Goal: Information Seeking & Learning: Learn about a topic

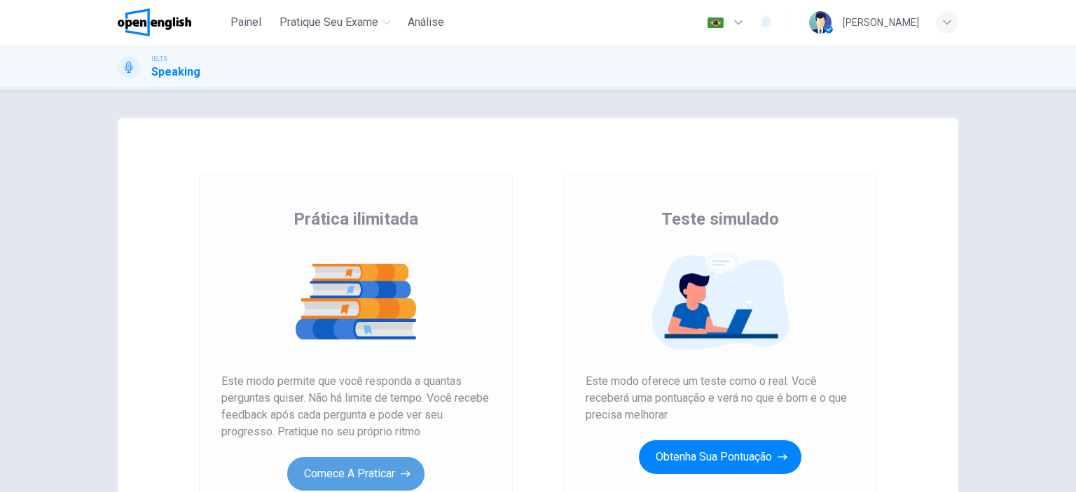
click at [341, 467] on button "Comece a praticar" at bounding box center [355, 474] width 137 height 34
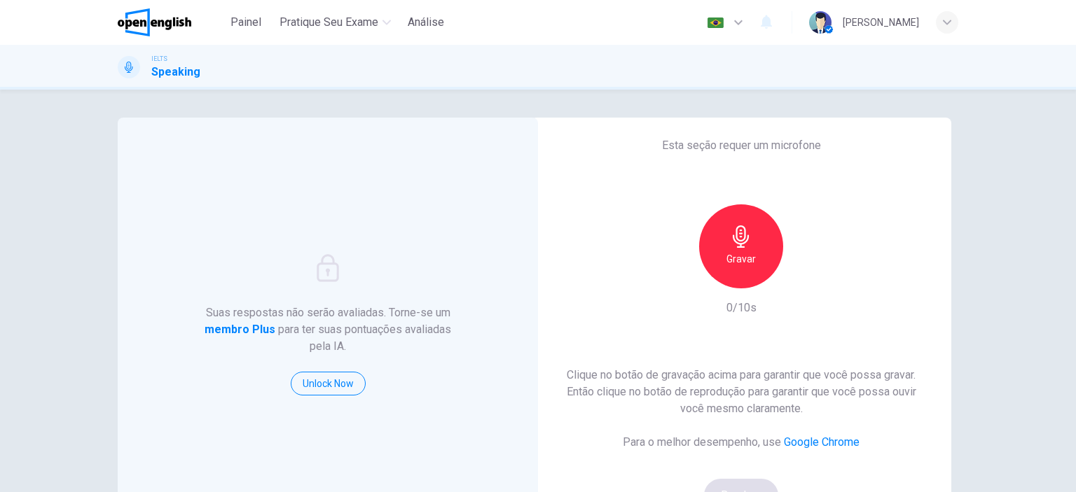
click at [734, 263] on h6 "Gravar" at bounding box center [740, 259] width 29 height 17
click at [734, 263] on h6 "Parar" at bounding box center [741, 259] width 25 height 17
click at [800, 271] on icon "button" at bounding box center [806, 277] width 14 height 14
click at [1000, 389] on div "Suas respostas não serão avaliadas. Torne-se um membro Plus para ter suas pontu…" at bounding box center [538, 291] width 1076 height 403
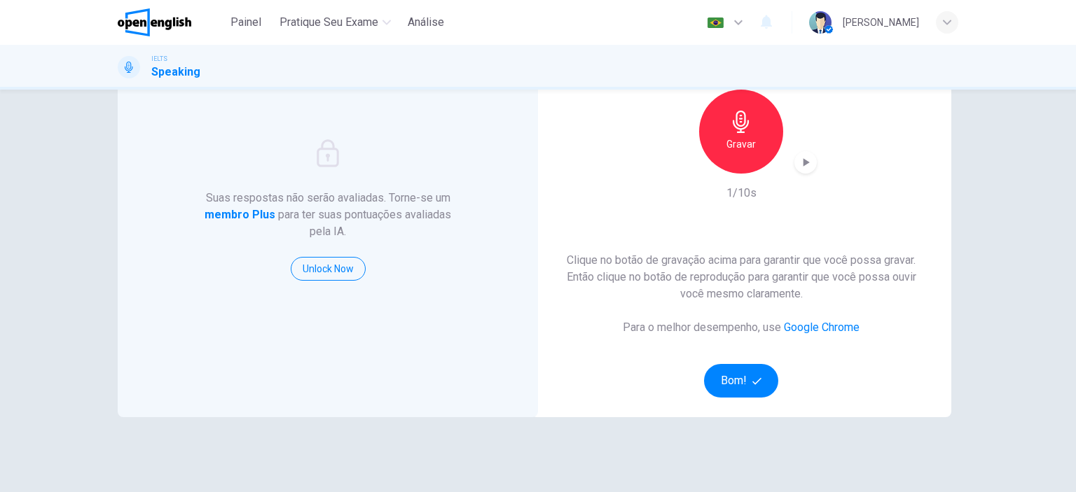
scroll to position [140, 0]
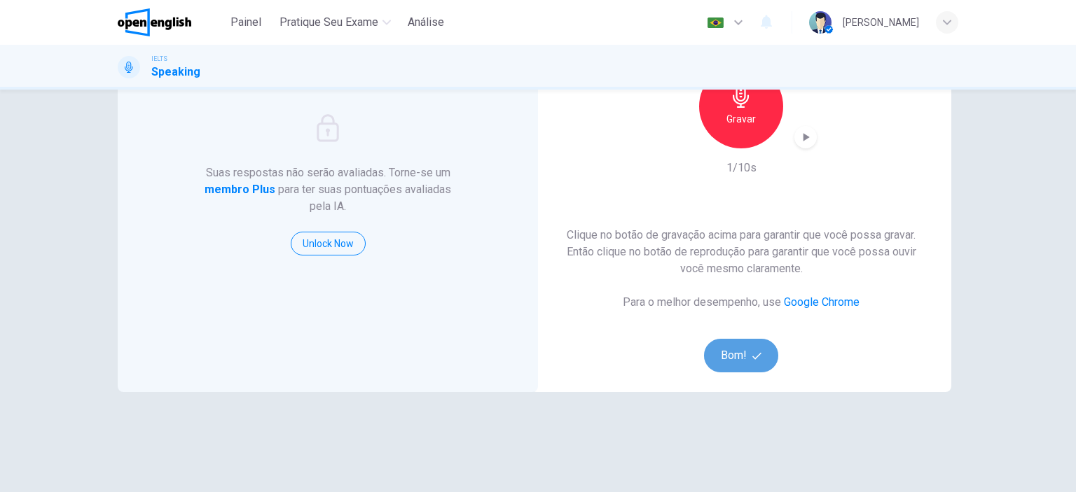
click at [729, 358] on button "Bom!" at bounding box center [741, 356] width 75 height 34
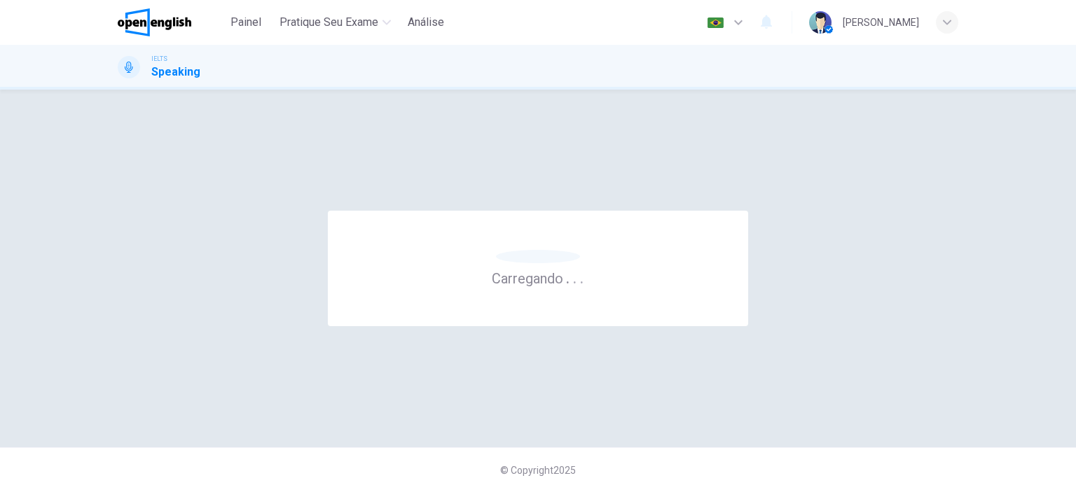
scroll to position [0, 0]
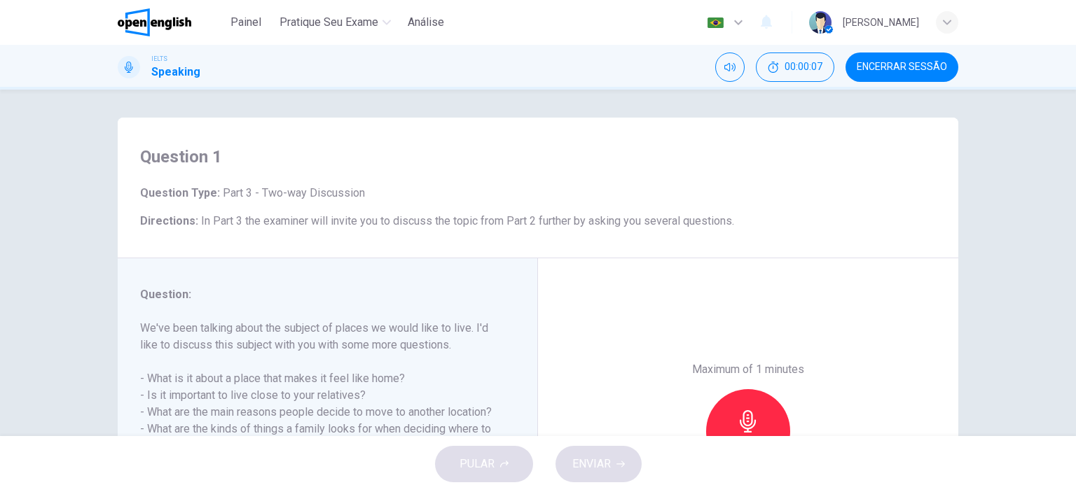
click at [941, 315] on div "Maximum of 1 minutes Gravar 0/60s" at bounding box center [748, 431] width 420 height 346
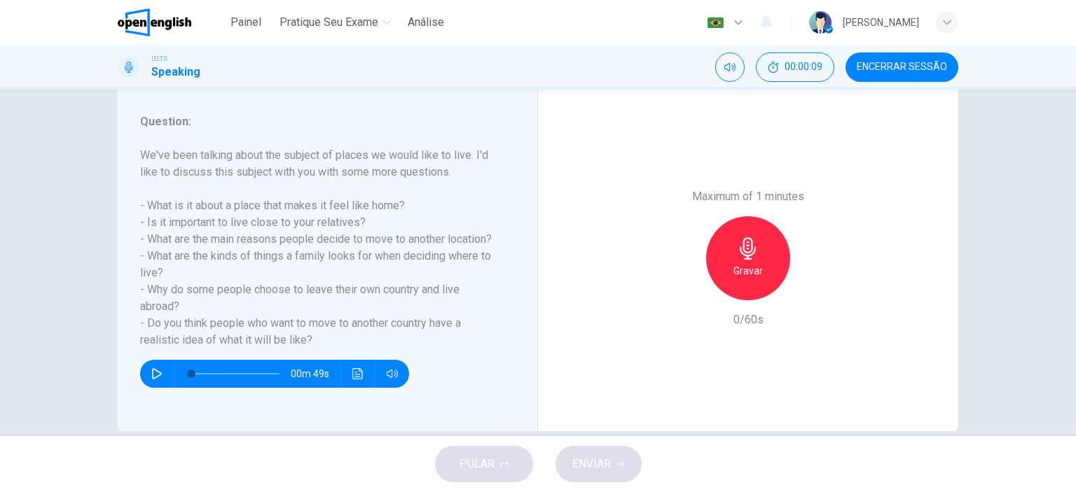
scroll to position [197, 0]
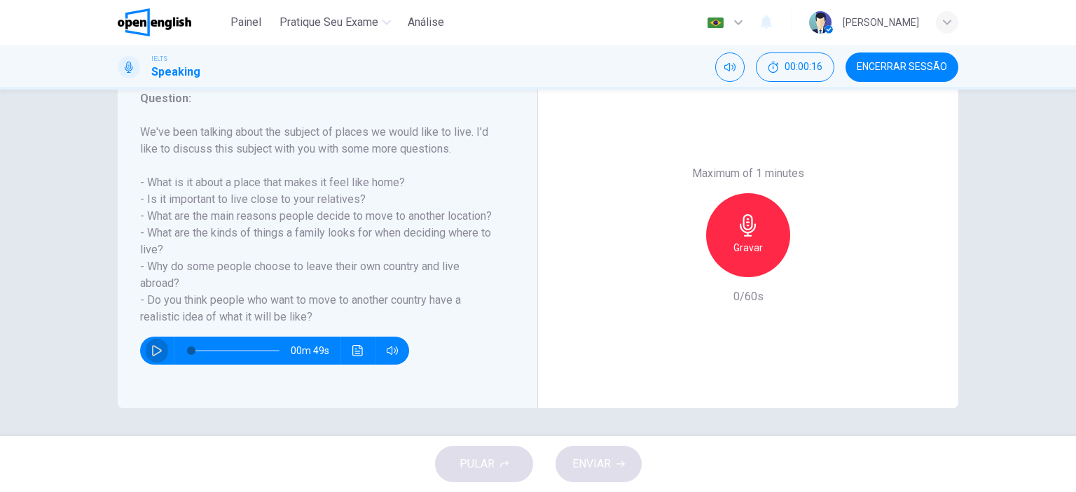
click at [153, 357] on icon "button" at bounding box center [157, 350] width 10 height 11
type input "*"
click at [729, 254] on div "Gravar" at bounding box center [748, 235] width 84 height 84
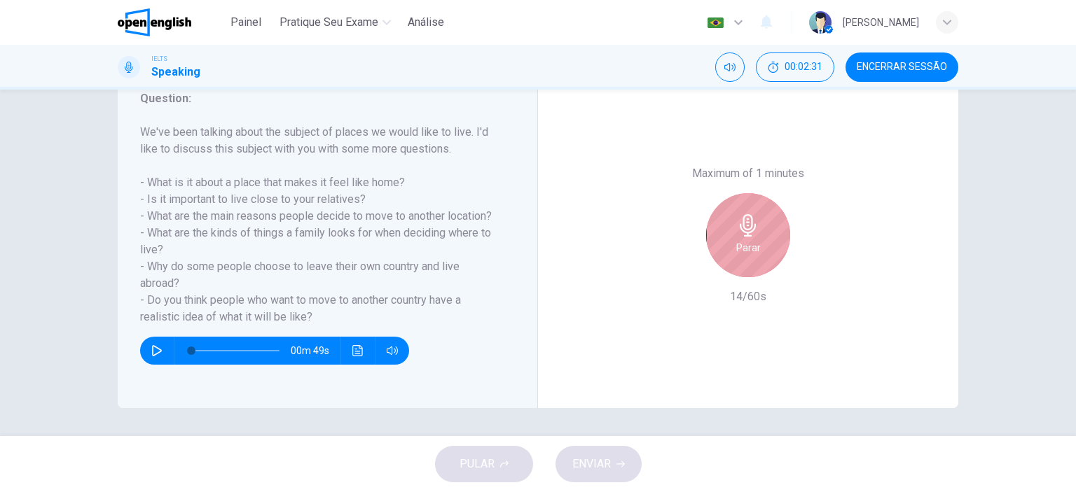
click at [751, 249] on h6 "Parar" at bounding box center [748, 248] width 25 height 17
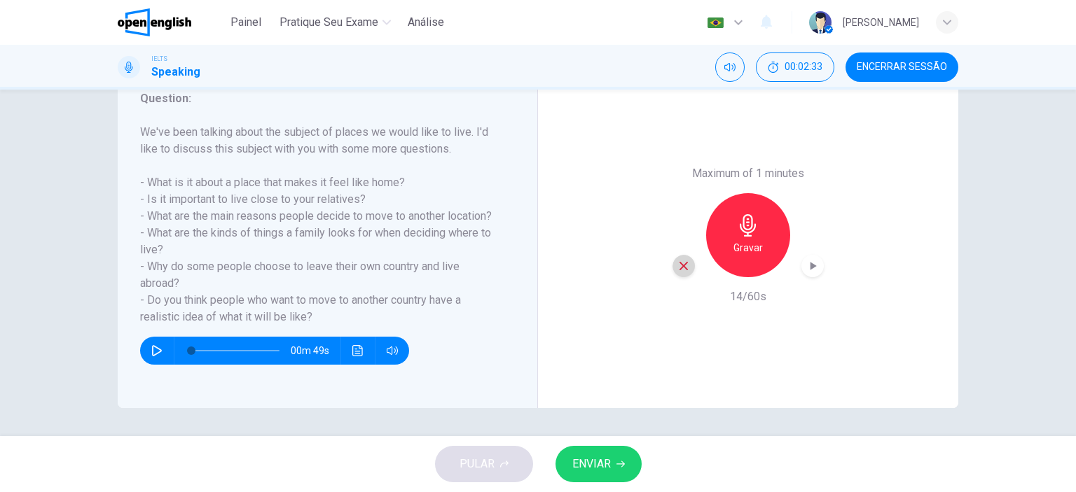
click at [677, 260] on icon "button" at bounding box center [683, 266] width 13 height 13
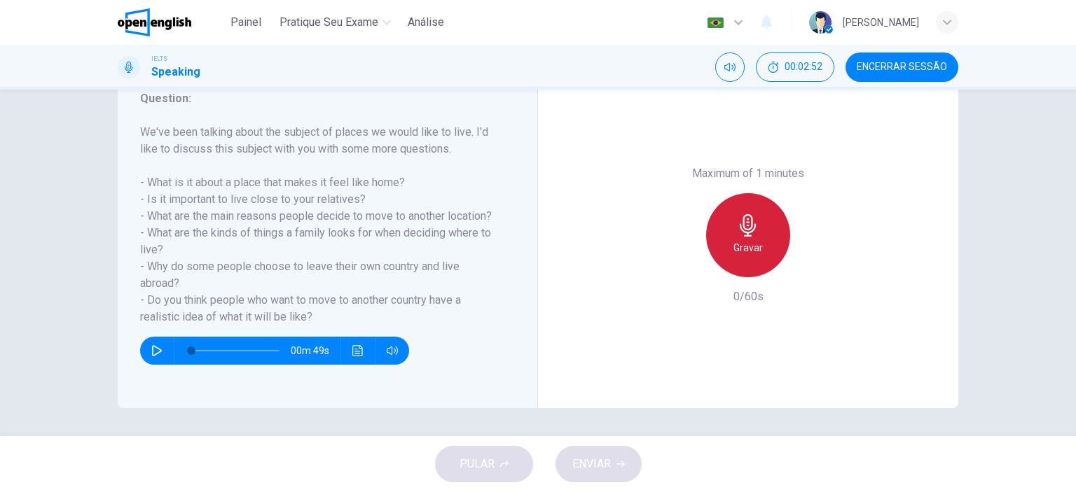
click at [737, 240] on h6 "Gravar" at bounding box center [747, 248] width 29 height 17
click at [753, 242] on h6 "Parar" at bounding box center [748, 248] width 25 height 17
click at [752, 246] on h6 "Gravar" at bounding box center [747, 248] width 29 height 17
click at [752, 246] on h6 "Parar" at bounding box center [748, 248] width 25 height 17
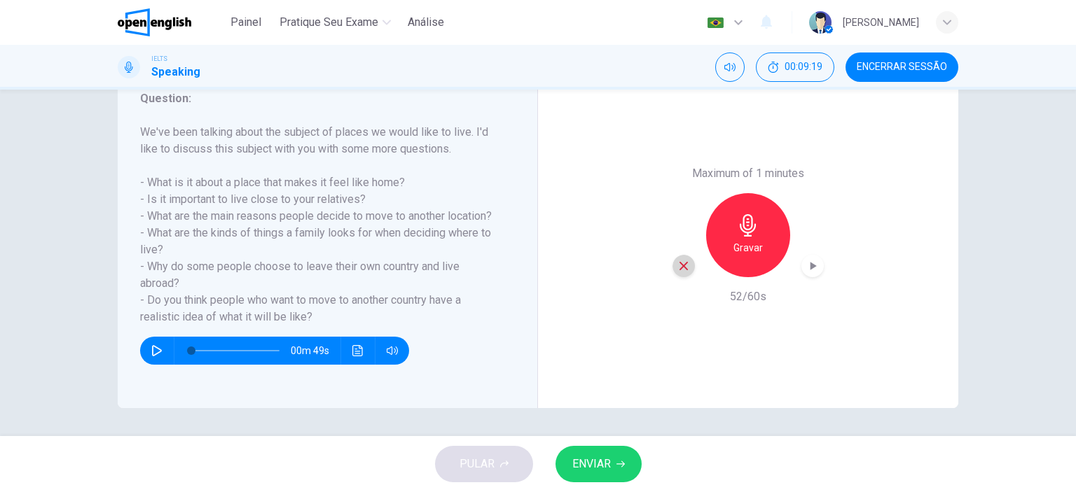
click at [680, 263] on icon "button" at bounding box center [684, 266] width 8 height 8
click at [748, 235] on icon "button" at bounding box center [748, 225] width 22 height 22
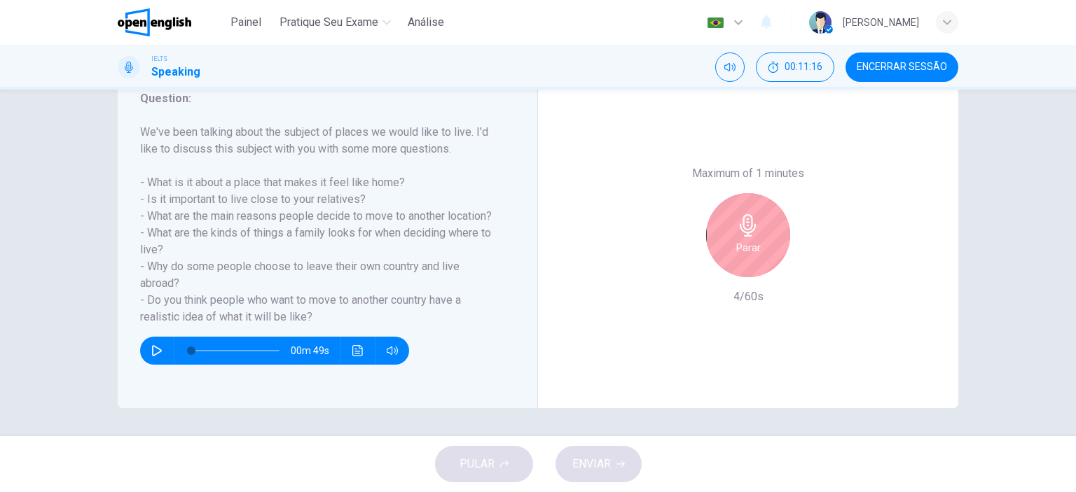
click at [636, 341] on div "Maximum of 1 minutes Parar 4/60s" at bounding box center [748, 235] width 420 height 346
click at [733, 257] on div "Parar" at bounding box center [748, 235] width 84 height 84
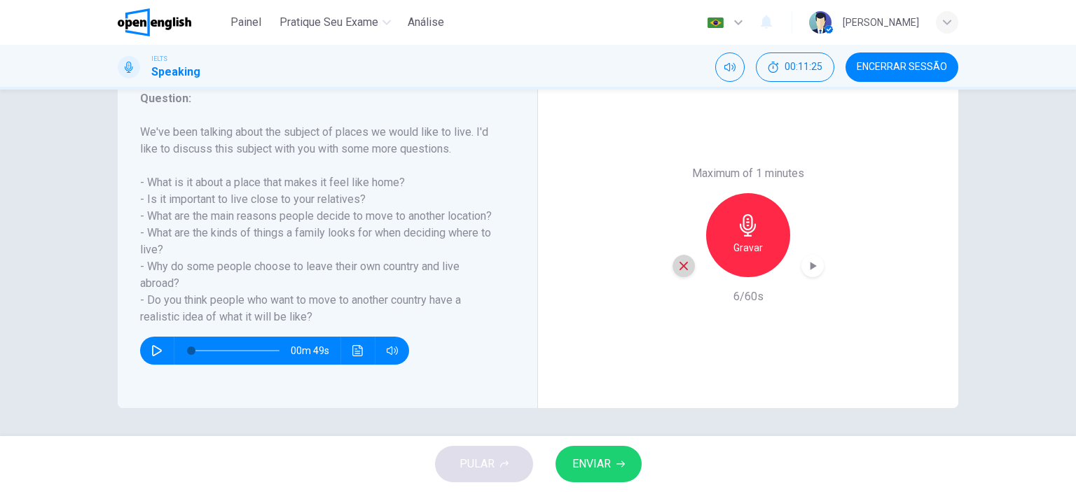
click at [682, 267] on icon "button" at bounding box center [684, 266] width 8 height 8
click at [747, 243] on h6 "Gravar" at bounding box center [747, 248] width 29 height 17
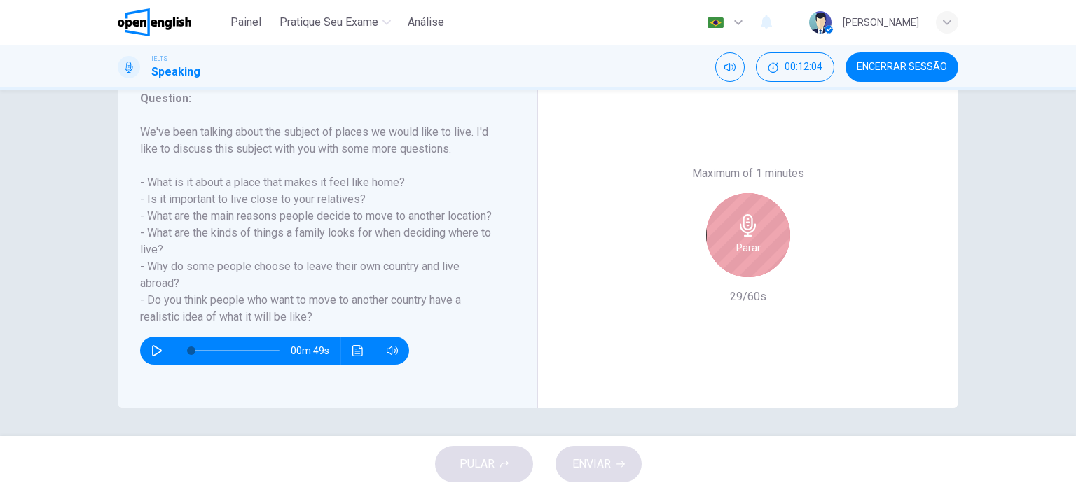
click at [754, 226] on icon "button" at bounding box center [748, 225] width 22 height 22
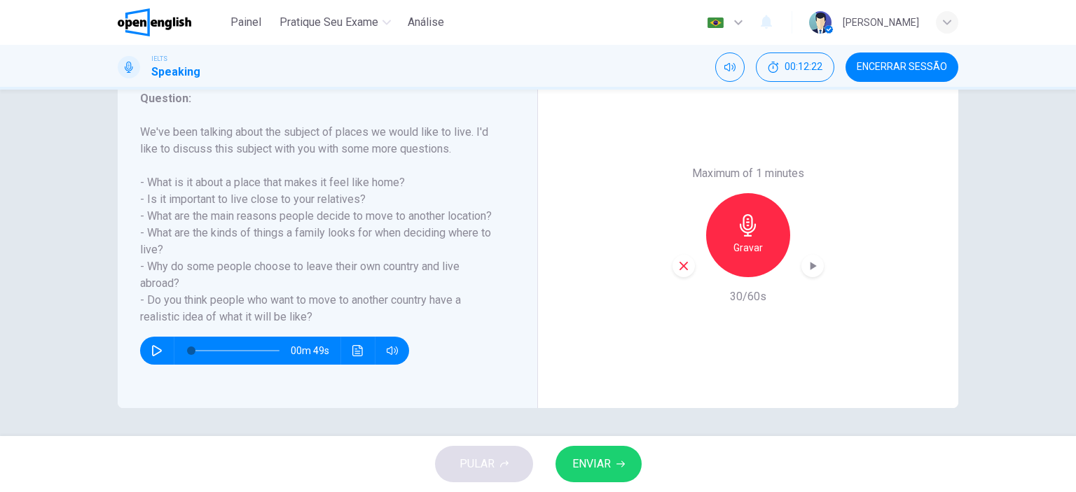
click at [677, 265] on icon "button" at bounding box center [683, 266] width 13 height 13
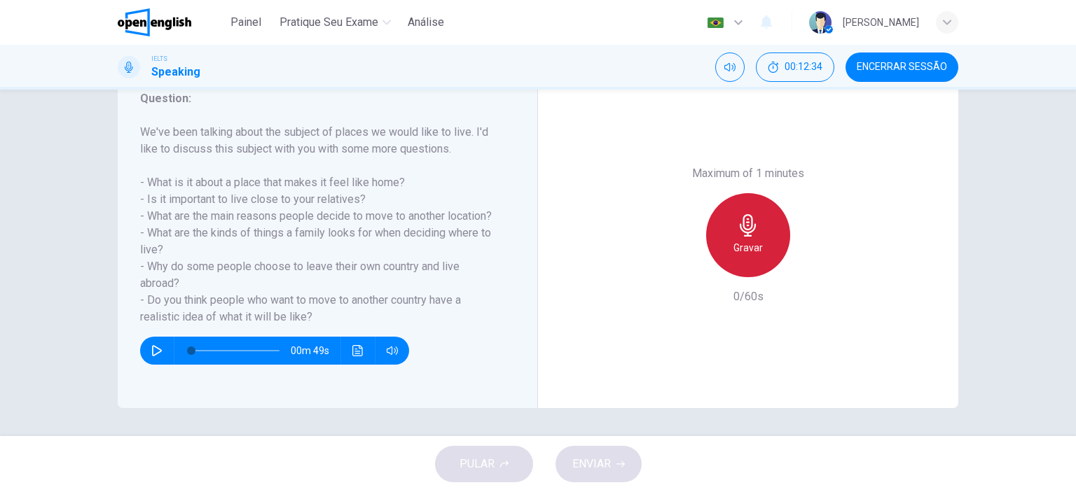
click at [748, 249] on h6 "Gravar" at bounding box center [747, 248] width 29 height 17
click at [736, 241] on h6 "Parar" at bounding box center [748, 248] width 25 height 17
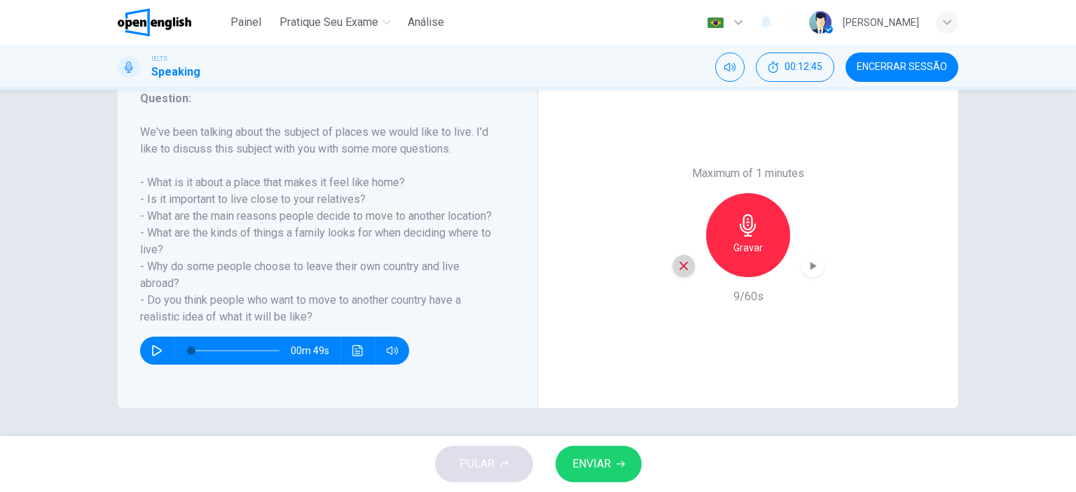
click at [681, 272] on div "button" at bounding box center [683, 266] width 22 height 22
click at [759, 237] on div "Gravar" at bounding box center [748, 235] width 84 height 84
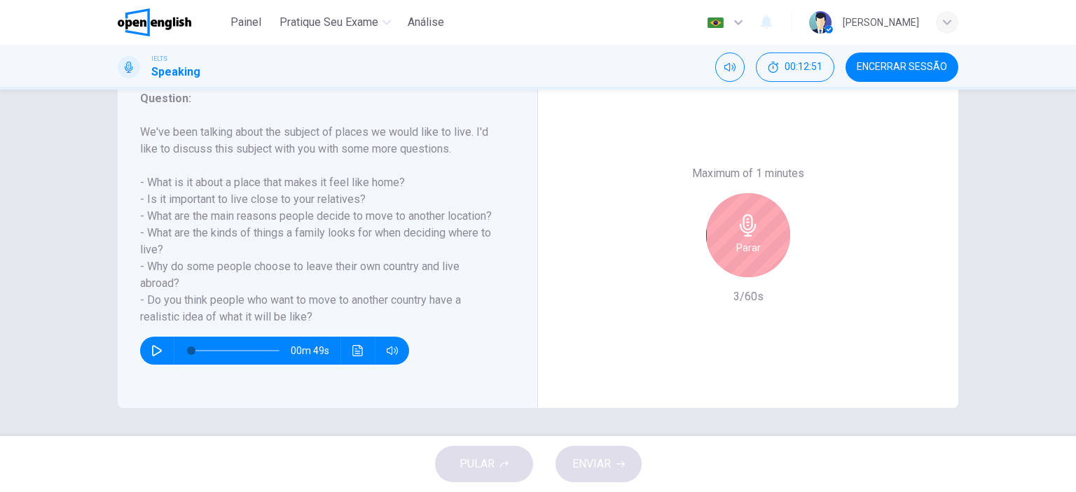
click at [727, 250] on div "Parar" at bounding box center [748, 235] width 84 height 84
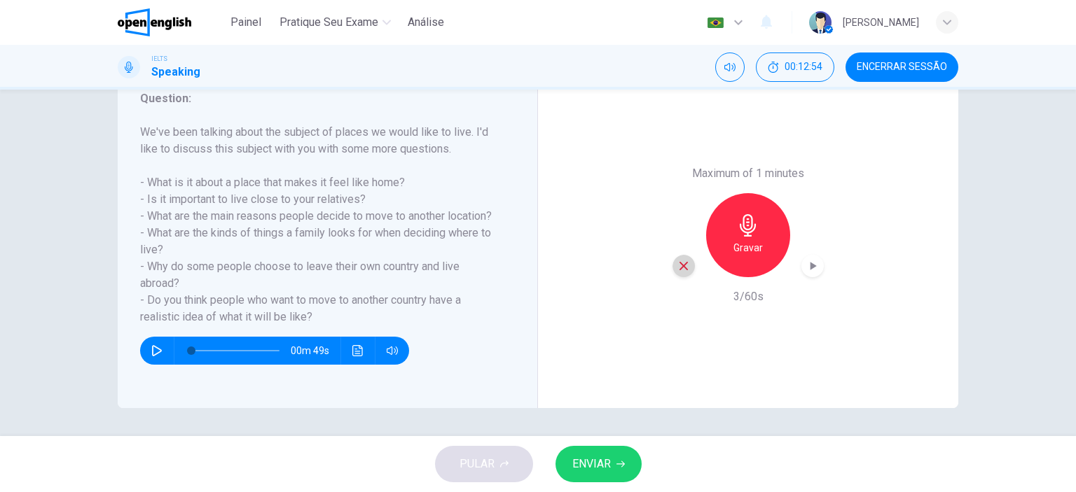
click at [680, 268] on icon "button" at bounding box center [683, 266] width 13 height 13
click at [743, 240] on h6 "Gravar" at bounding box center [747, 248] width 29 height 17
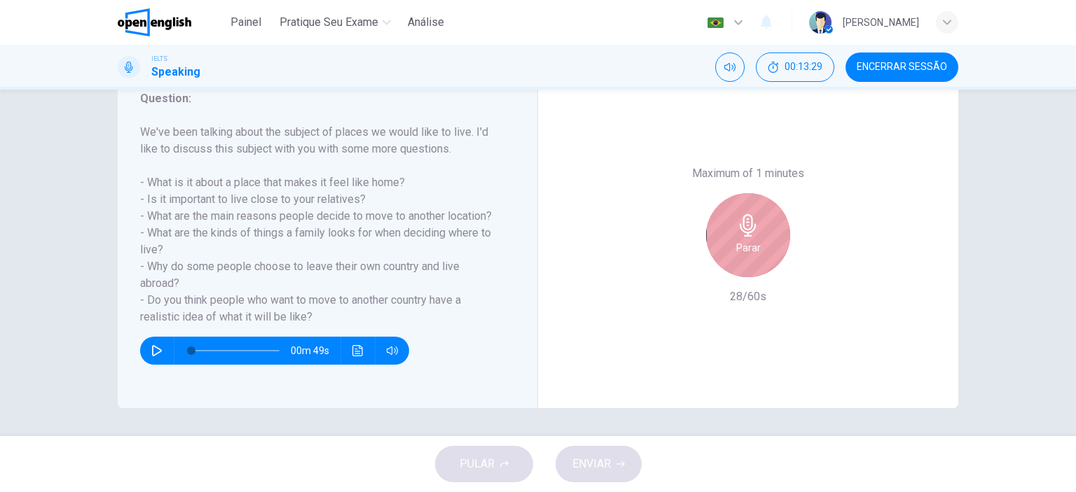
click at [771, 232] on div "Parar" at bounding box center [748, 235] width 84 height 84
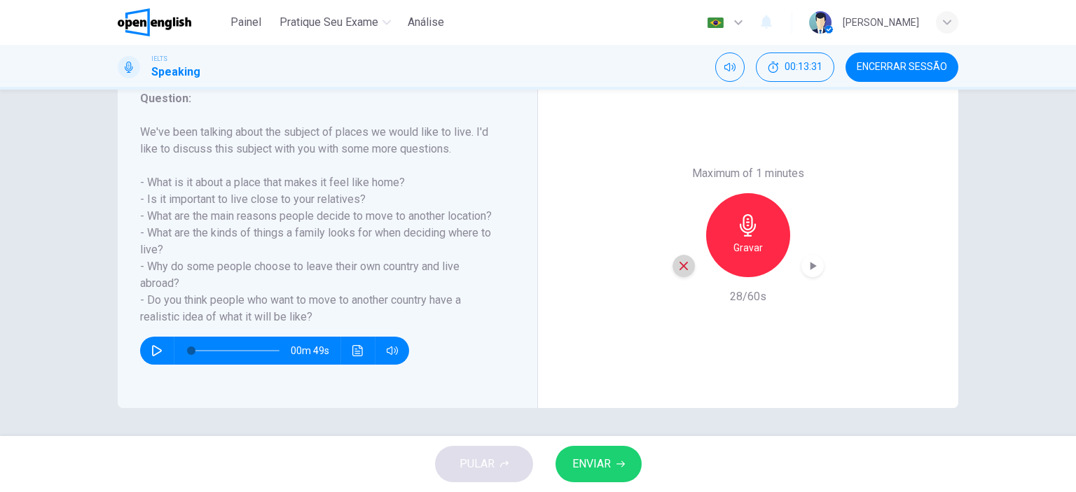
click at [680, 265] on icon "button" at bounding box center [684, 266] width 8 height 8
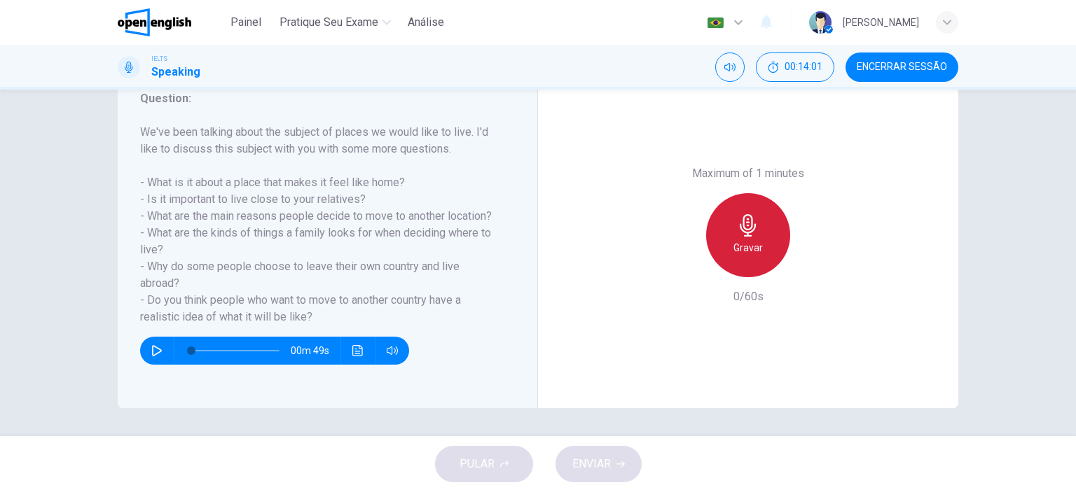
click at [748, 241] on h6 "Gravar" at bounding box center [747, 248] width 29 height 17
click at [752, 254] on h6 "Parar" at bounding box center [748, 248] width 25 height 17
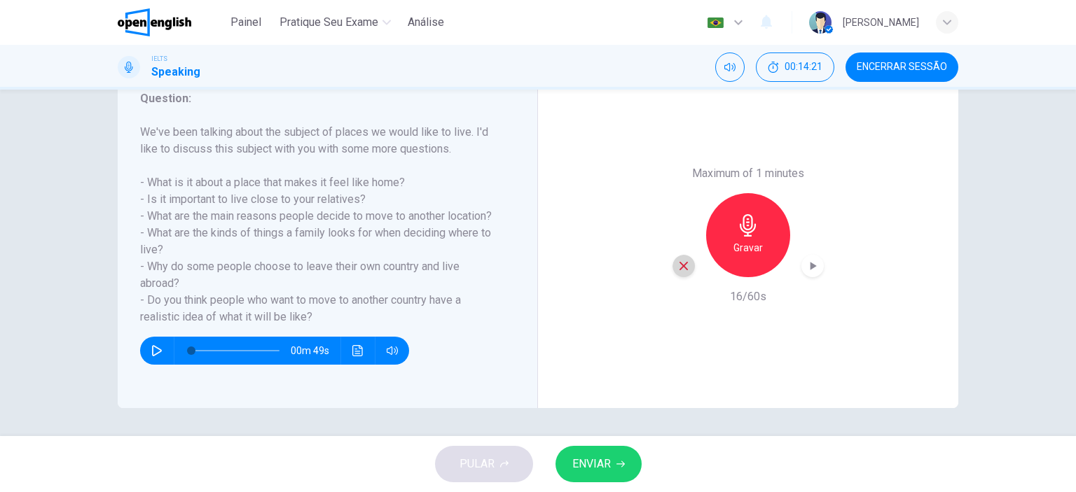
click at [677, 263] on icon "button" at bounding box center [683, 266] width 13 height 13
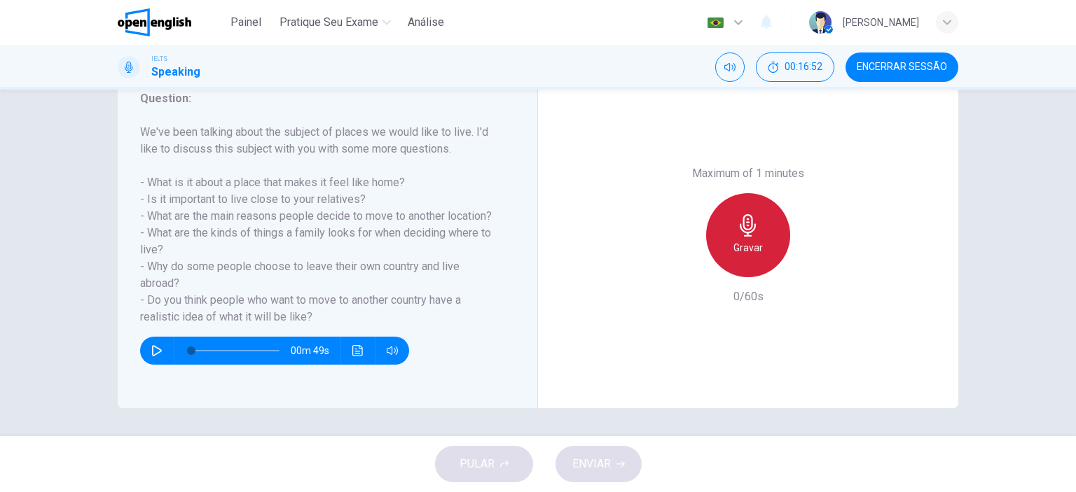
click at [768, 243] on div "Gravar" at bounding box center [748, 235] width 84 height 84
click at [768, 243] on div "Parar" at bounding box center [748, 235] width 84 height 84
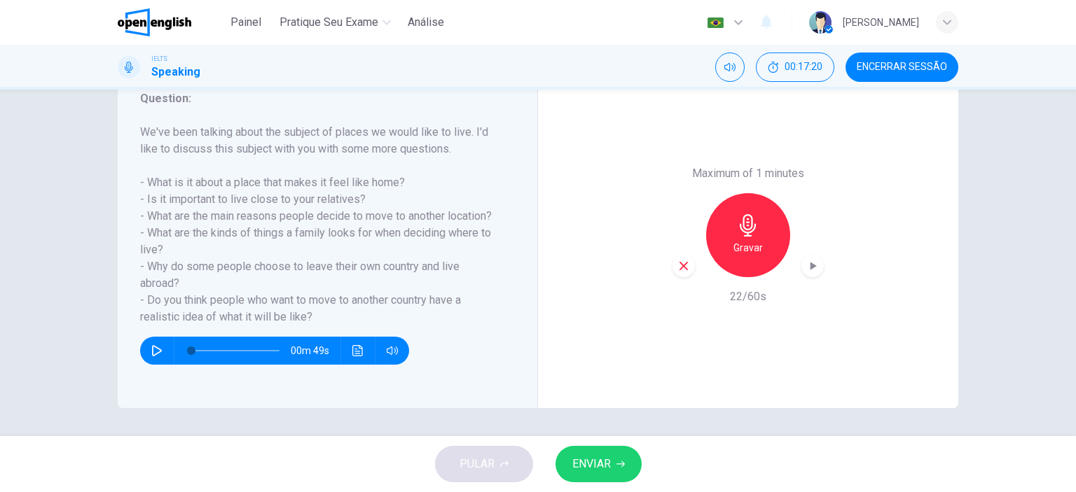
click at [675, 257] on div "button" at bounding box center [683, 266] width 22 height 22
click at [747, 237] on div "Gravar" at bounding box center [748, 235] width 84 height 84
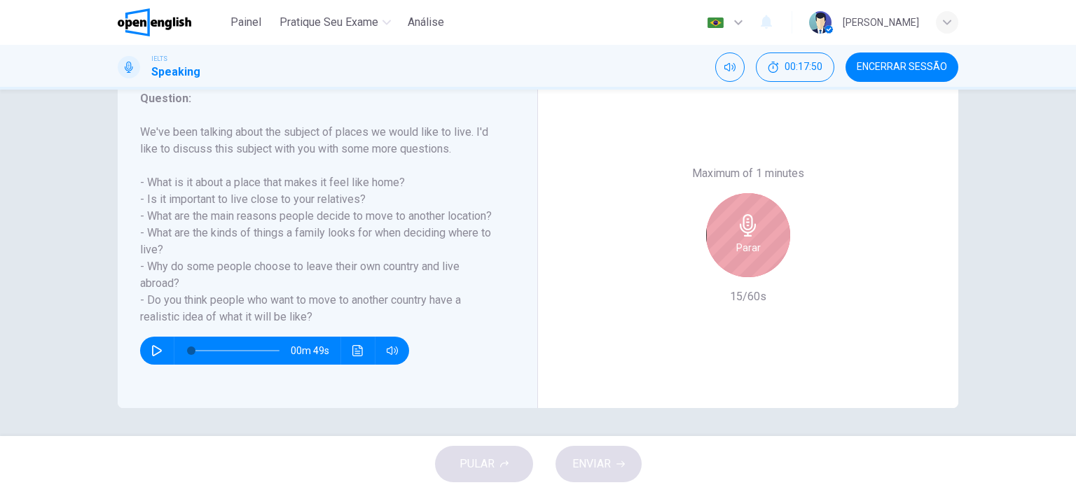
click at [747, 237] on div "Parar" at bounding box center [748, 235] width 84 height 84
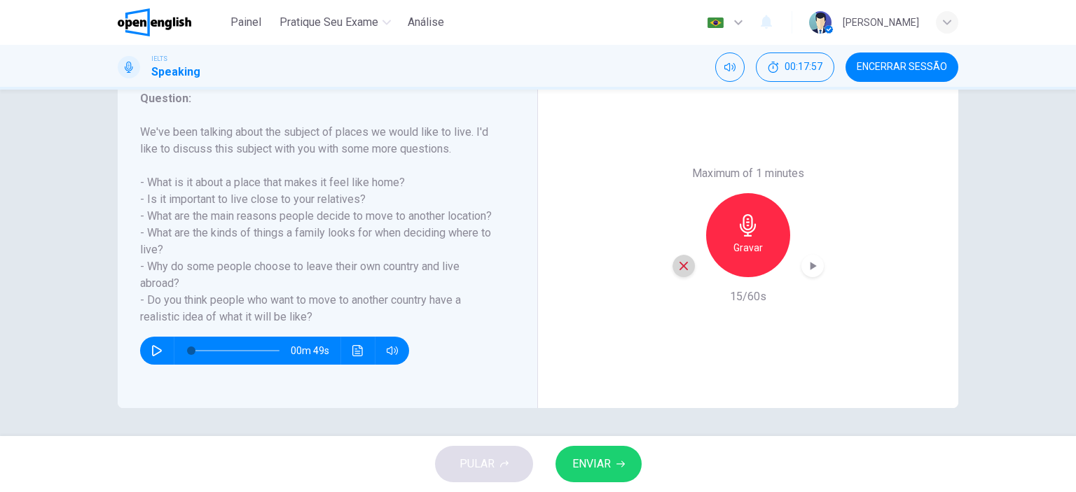
click at [678, 266] on icon "button" at bounding box center [683, 266] width 13 height 13
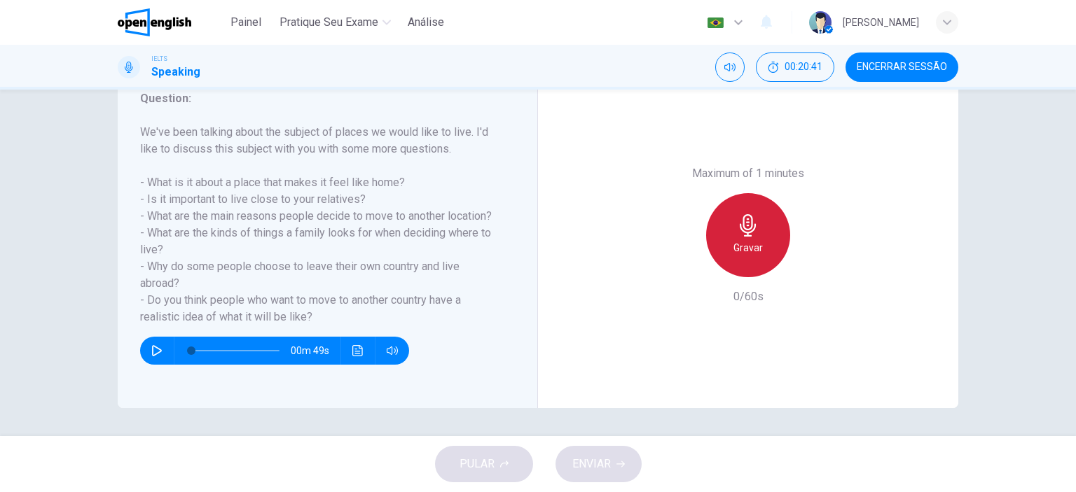
click at [741, 232] on icon "button" at bounding box center [748, 225] width 16 height 22
click at [748, 235] on icon "button" at bounding box center [748, 225] width 22 height 22
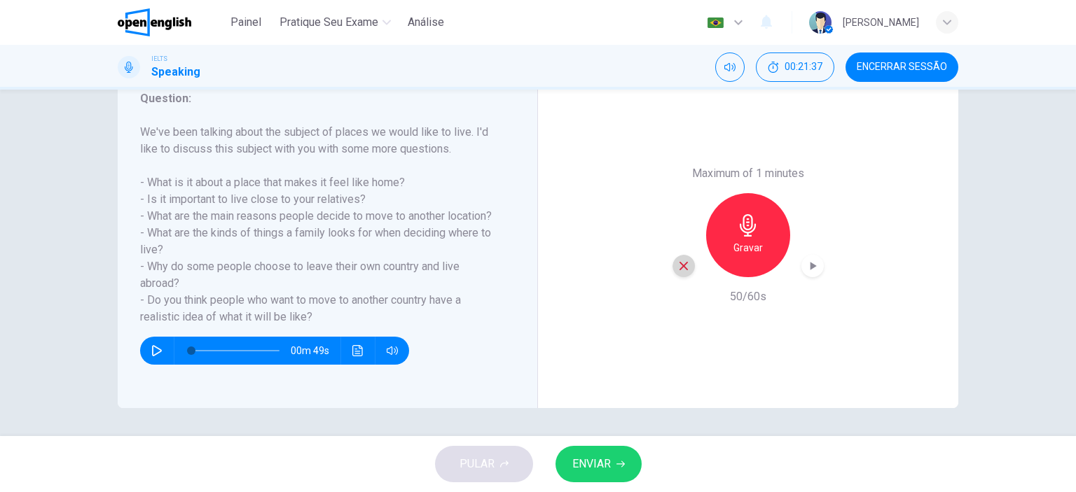
click at [680, 263] on icon "button" at bounding box center [683, 266] width 13 height 13
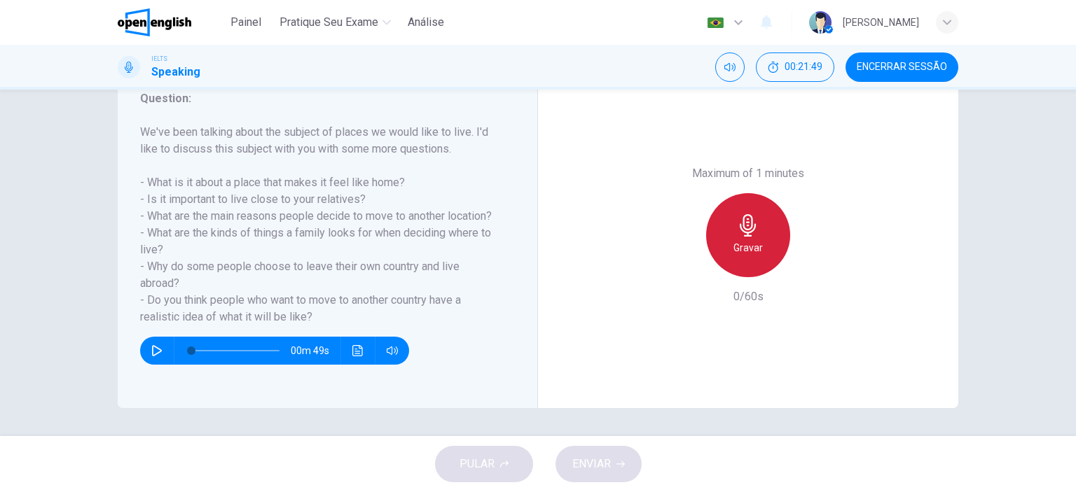
click at [758, 237] on div "Gravar" at bounding box center [748, 235] width 84 height 84
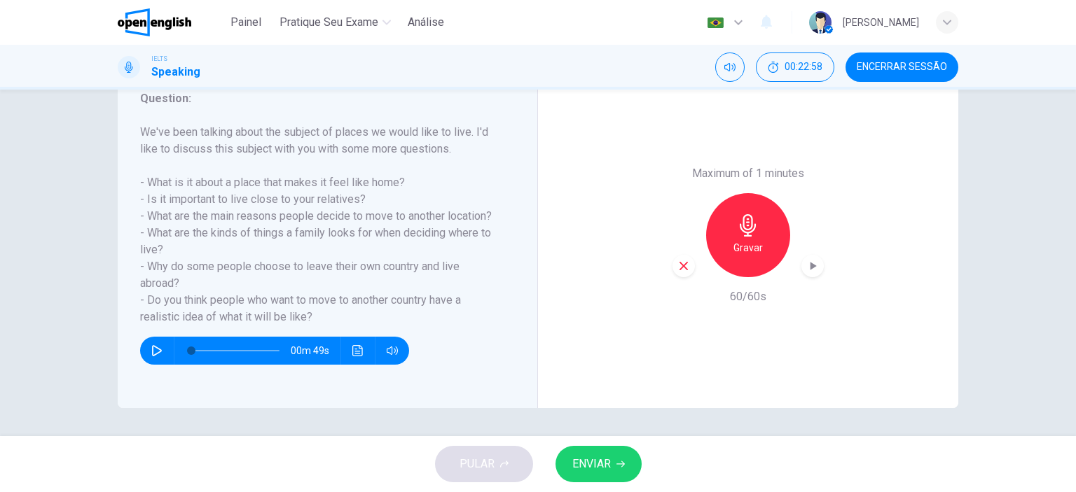
click at [810, 265] on icon "button" at bounding box center [813, 266] width 6 height 8
click at [681, 265] on icon "button" at bounding box center [684, 266] width 8 height 8
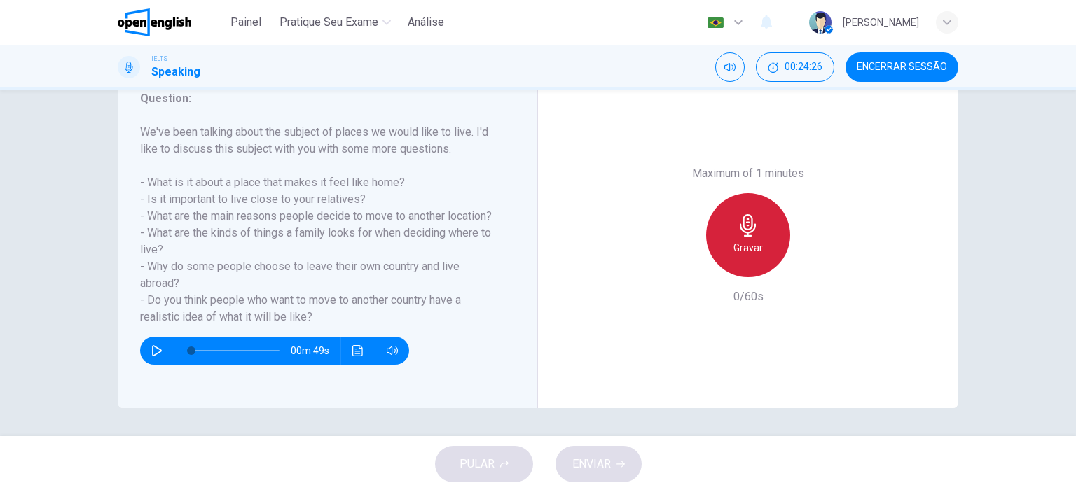
click at [758, 241] on h6 "Gravar" at bounding box center [747, 248] width 29 height 17
click at [741, 249] on h6 "Parar" at bounding box center [748, 248] width 25 height 17
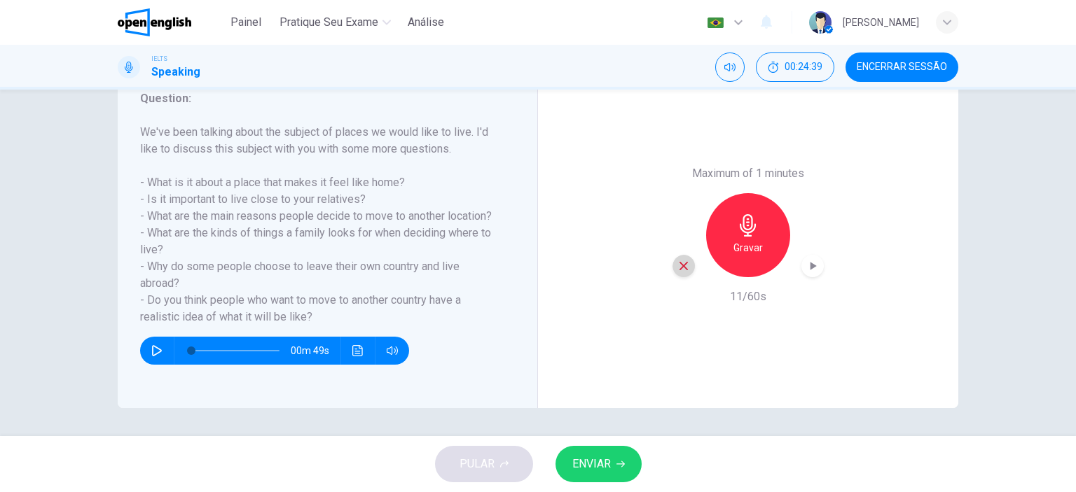
click at [677, 270] on icon "button" at bounding box center [683, 266] width 13 height 13
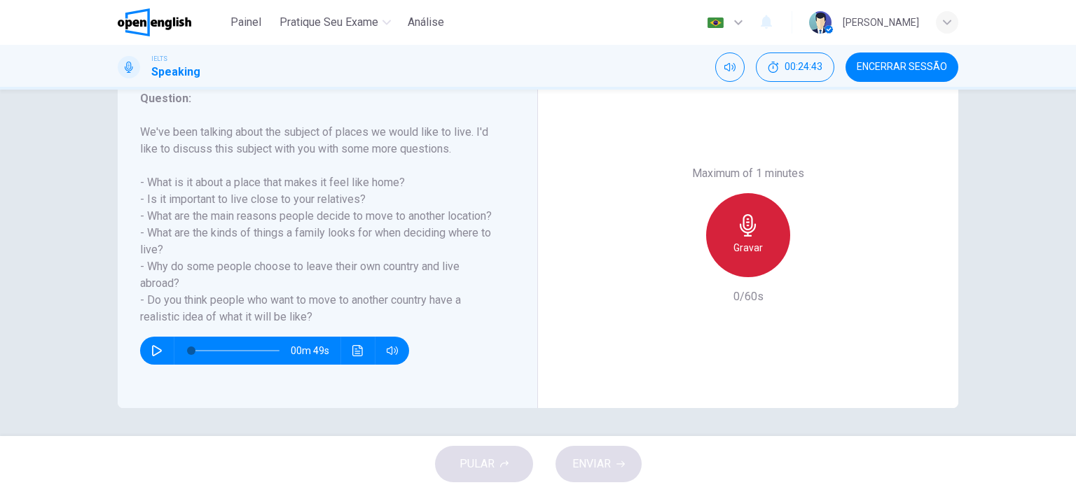
click at [737, 240] on h6 "Gravar" at bounding box center [747, 248] width 29 height 17
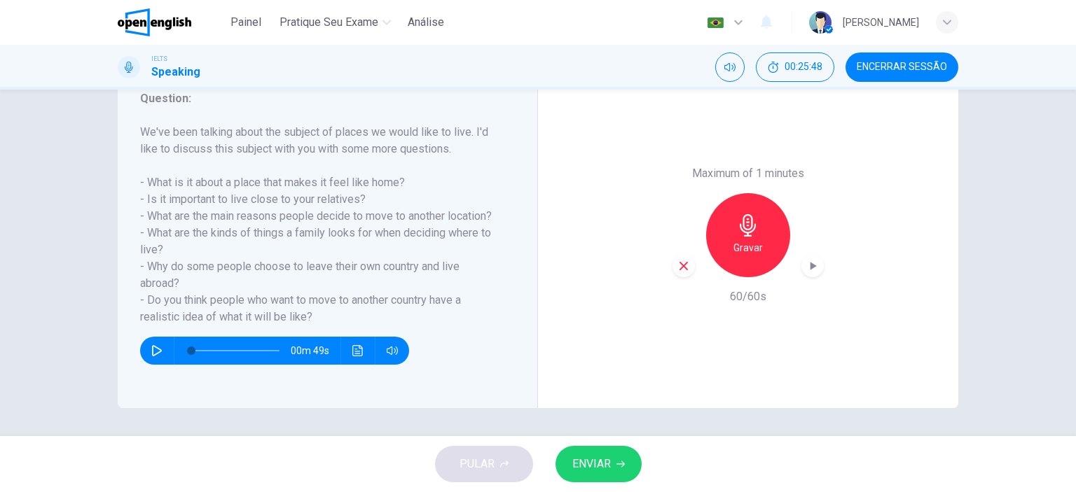
click at [810, 265] on icon "button" at bounding box center [813, 266] width 6 height 8
click at [677, 264] on icon "button" at bounding box center [683, 266] width 13 height 13
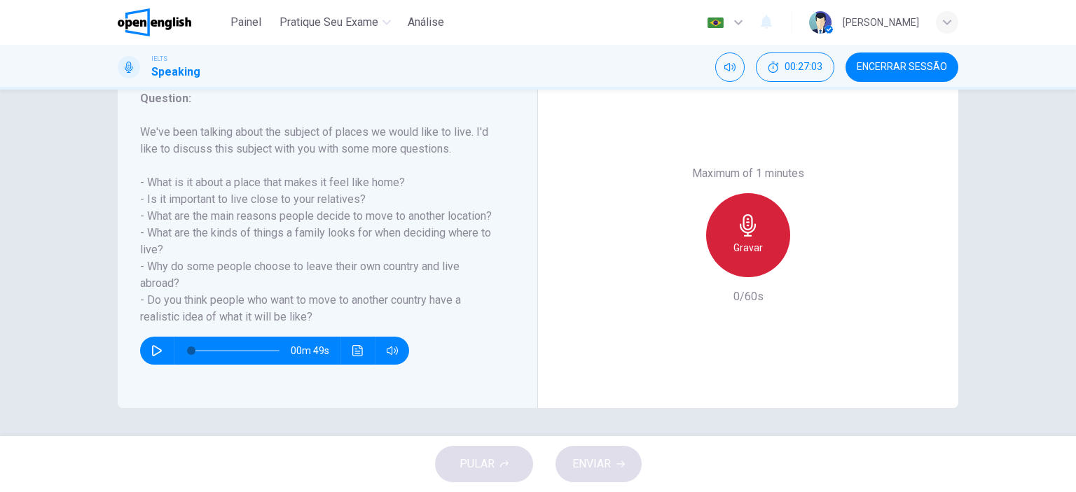
click at [729, 228] on div "Gravar" at bounding box center [748, 235] width 84 height 84
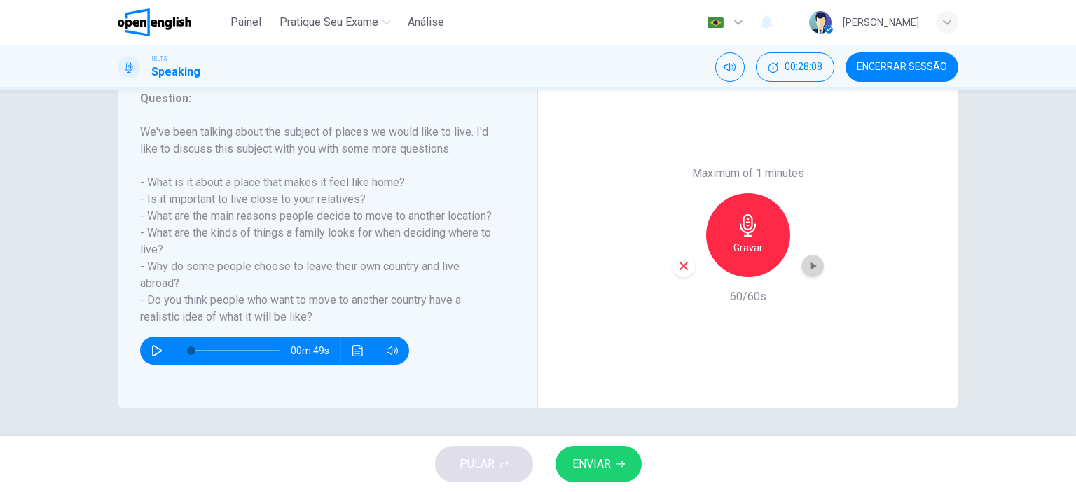
click at [806, 263] on icon "button" at bounding box center [813, 266] width 14 height 14
click at [687, 269] on div "button" at bounding box center [683, 266] width 22 height 22
click at [747, 243] on h6 "Gravar" at bounding box center [747, 248] width 29 height 17
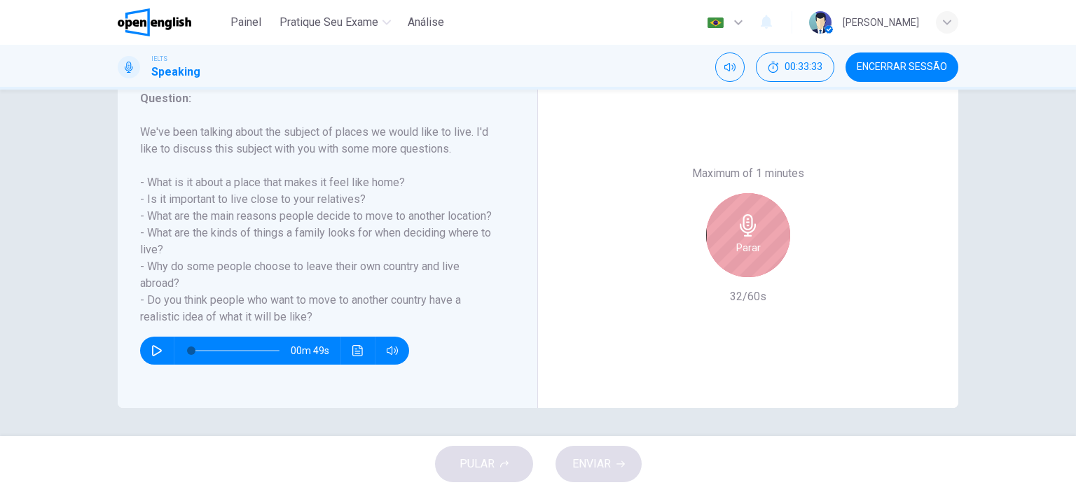
click at [719, 255] on div "Parar" at bounding box center [748, 235] width 84 height 84
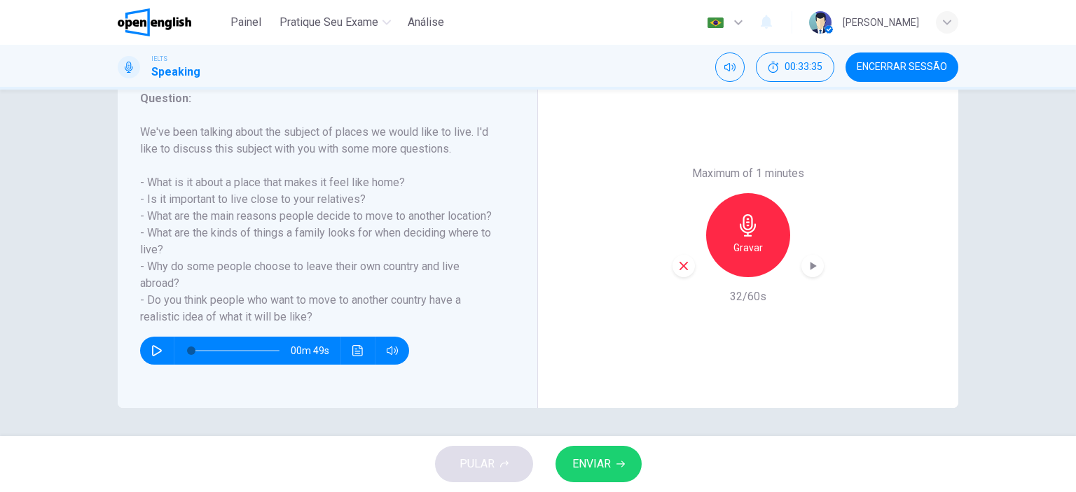
click at [682, 264] on icon "button" at bounding box center [684, 266] width 8 height 8
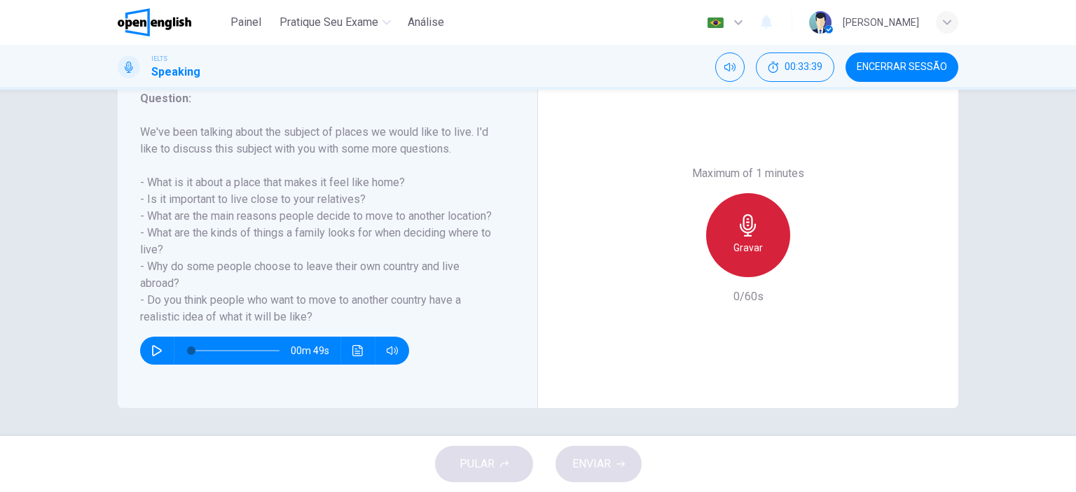
click at [743, 230] on icon "button" at bounding box center [748, 225] width 22 height 22
click at [727, 251] on div "Parar" at bounding box center [748, 235] width 84 height 84
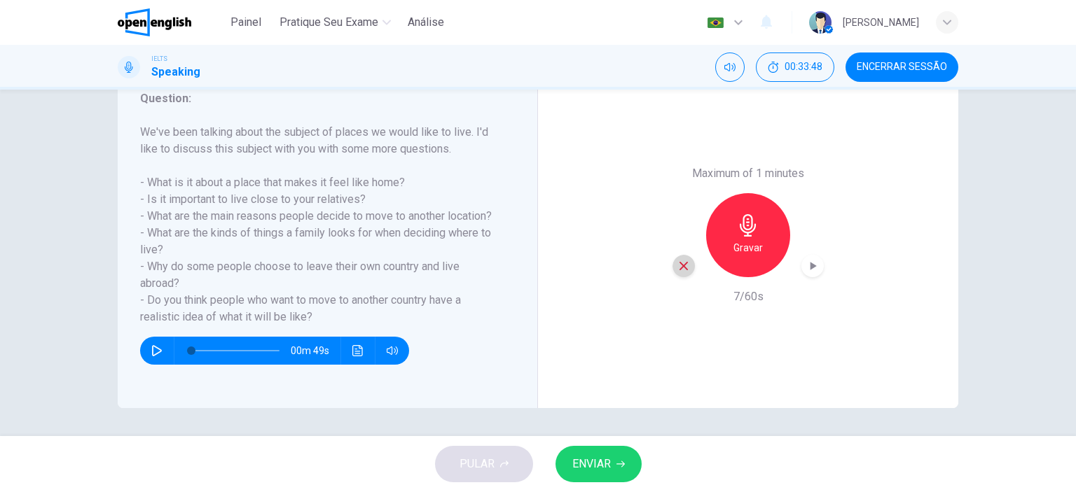
click at [677, 263] on icon "button" at bounding box center [683, 266] width 13 height 13
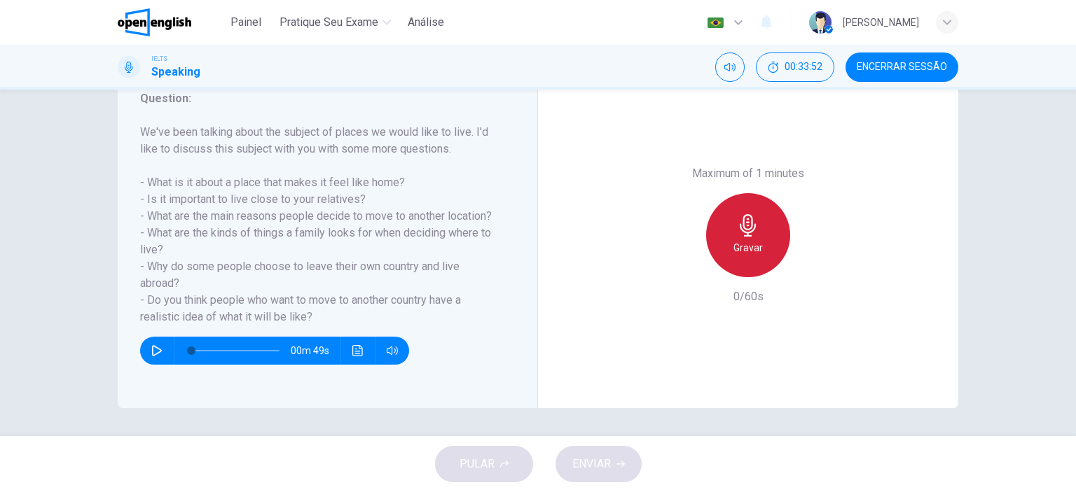
click at [745, 246] on h6 "Gravar" at bounding box center [747, 248] width 29 height 17
click at [738, 242] on h6 "Parar" at bounding box center [748, 248] width 25 height 17
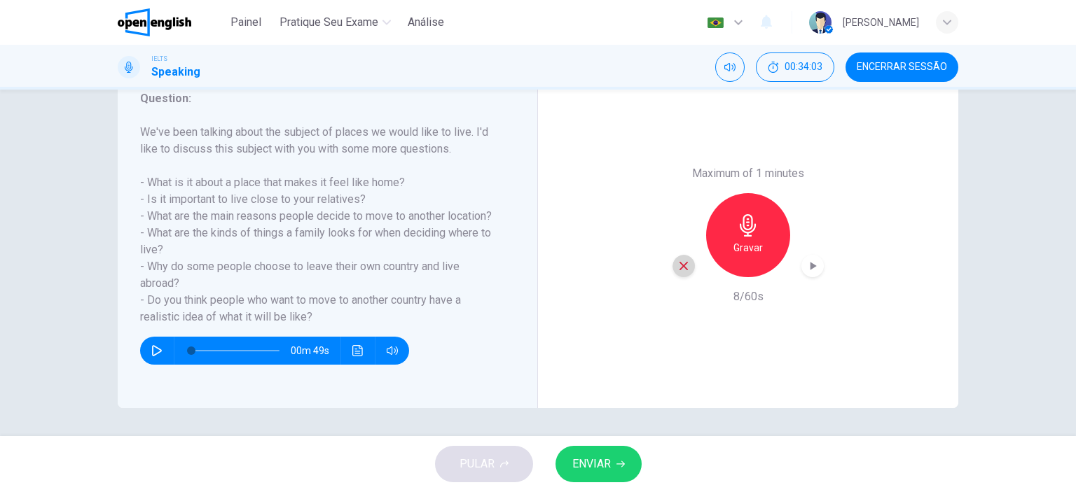
click at [687, 265] on div "button" at bounding box center [683, 266] width 22 height 22
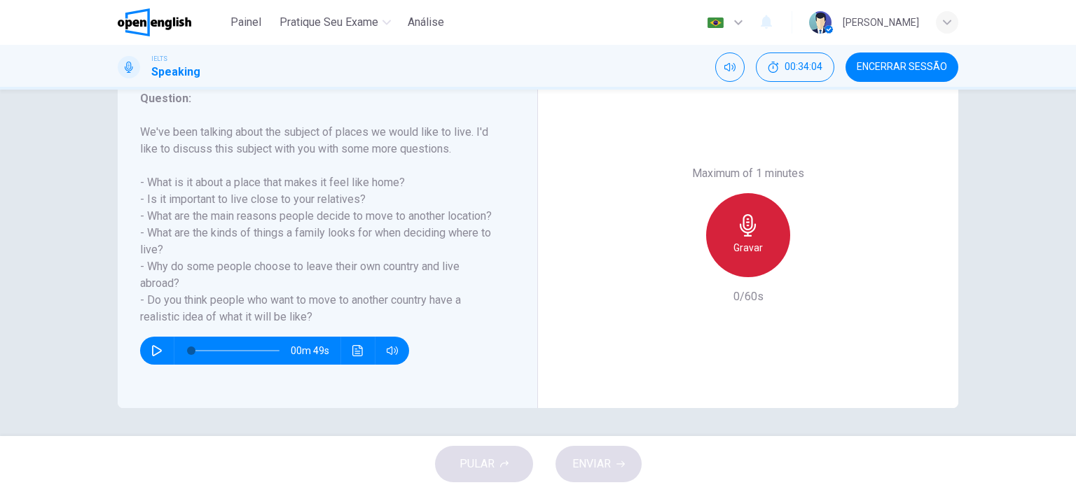
click at [736, 255] on h6 "Gravar" at bounding box center [747, 248] width 29 height 17
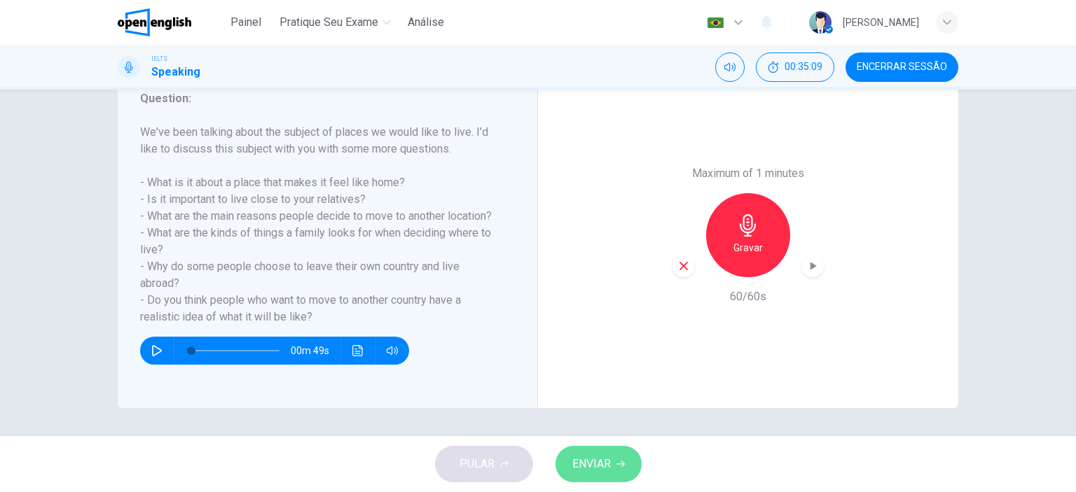
click at [602, 464] on span "ENVIAR" at bounding box center [591, 465] width 39 height 20
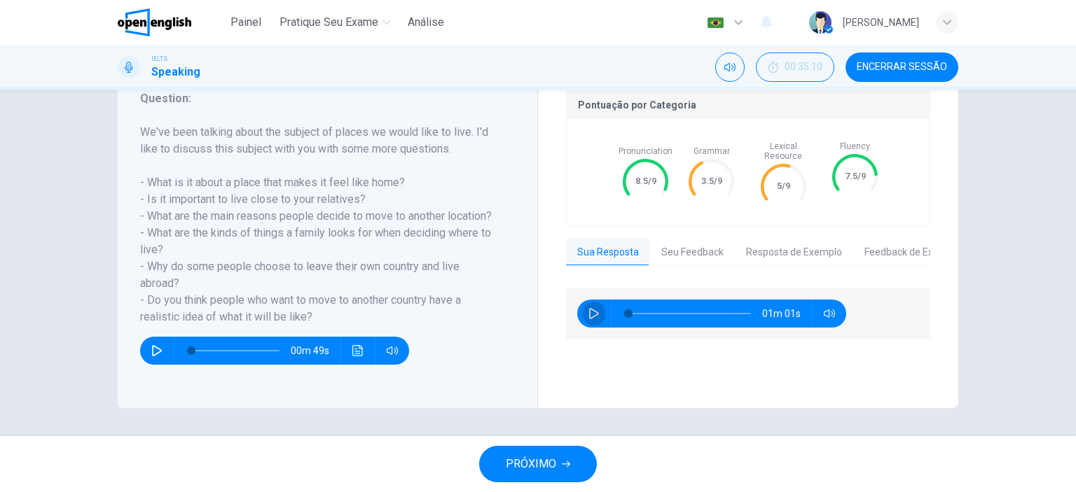
click at [591, 308] on icon "button" at bounding box center [593, 313] width 11 height 11
type input "*"
click at [779, 242] on button "Resposta de Exemplo" at bounding box center [794, 252] width 118 height 29
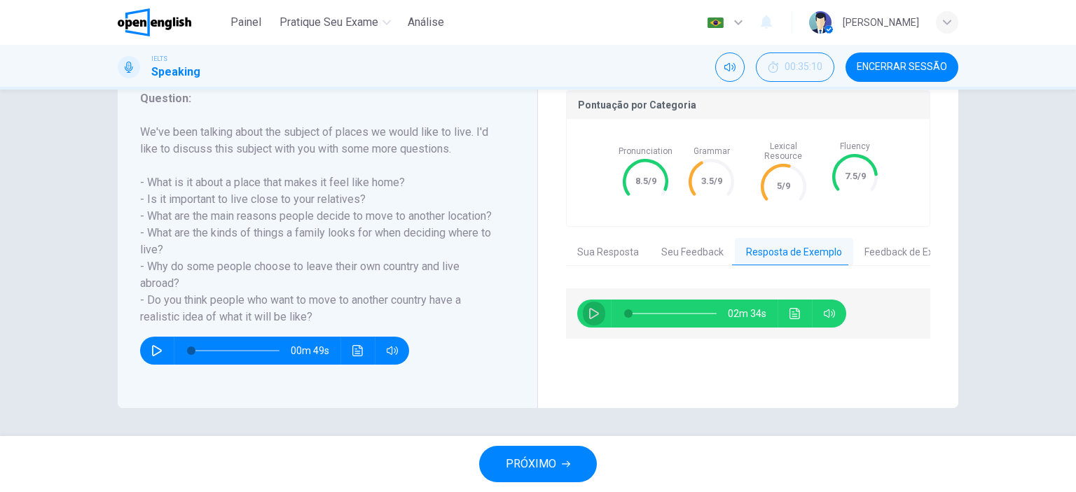
click at [590, 308] on icon "button" at bounding box center [593, 313] width 11 height 11
type input "*"
click at [914, 243] on button "Feedback de Exemplo" at bounding box center [912, 252] width 119 height 29
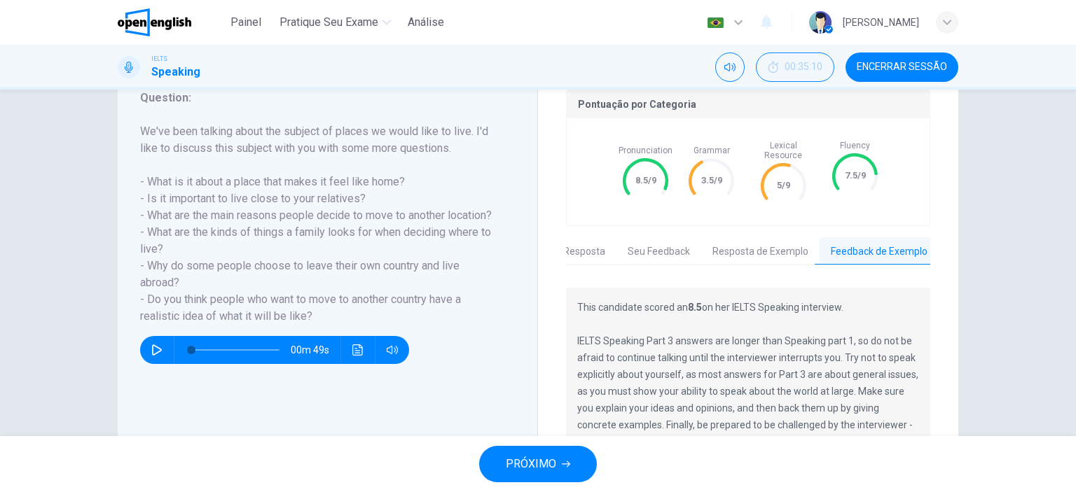
scroll to position [0, 36]
click at [656, 242] on button "Seu Feedback" at bounding box center [656, 251] width 85 height 29
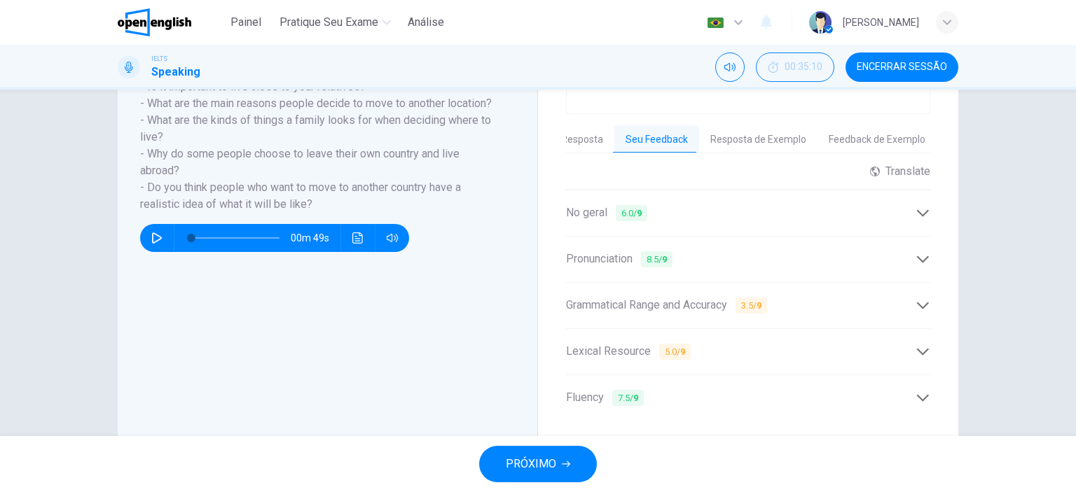
scroll to position [337, 0]
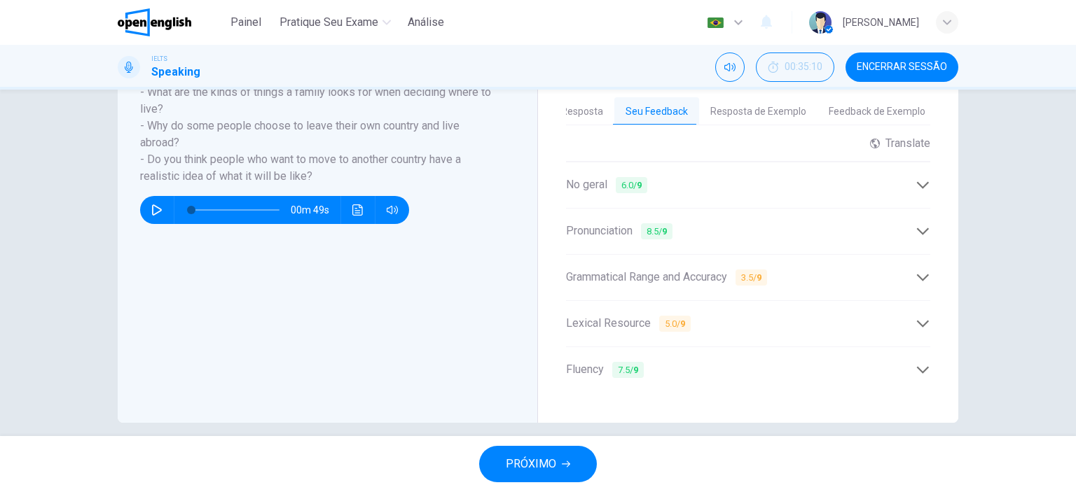
click at [925, 270] on icon at bounding box center [923, 277] width 15 height 15
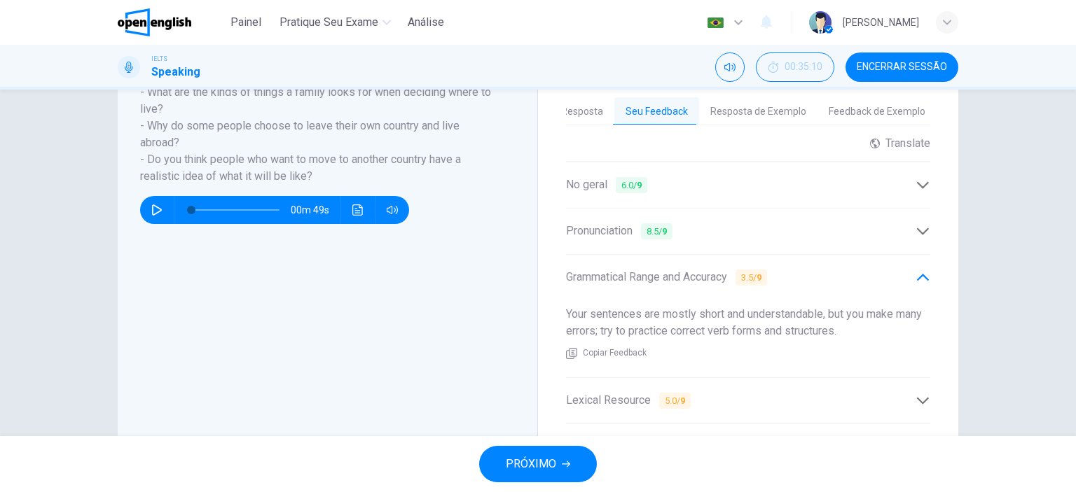
click at [918, 394] on icon at bounding box center [923, 401] width 15 height 15
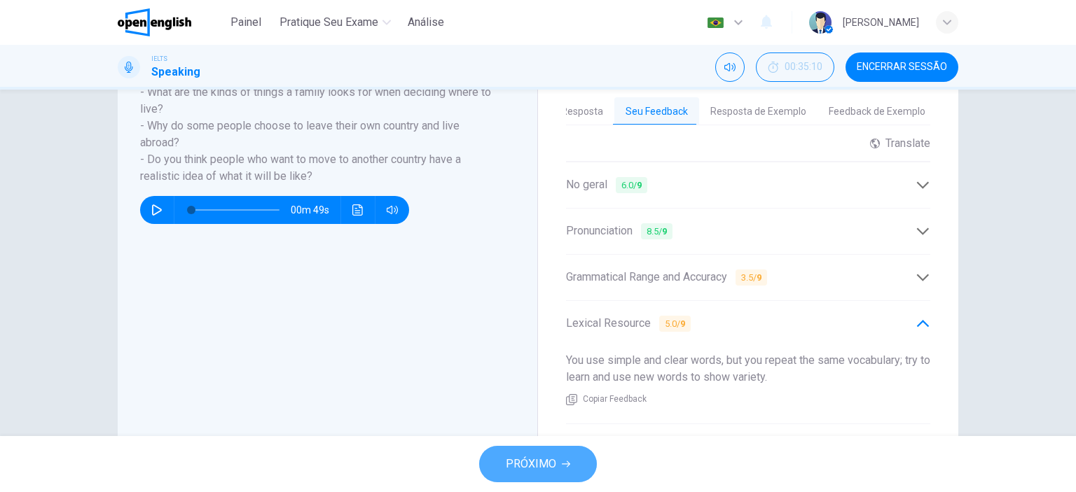
click at [555, 464] on span "PRÓXIMO" at bounding box center [531, 465] width 50 height 20
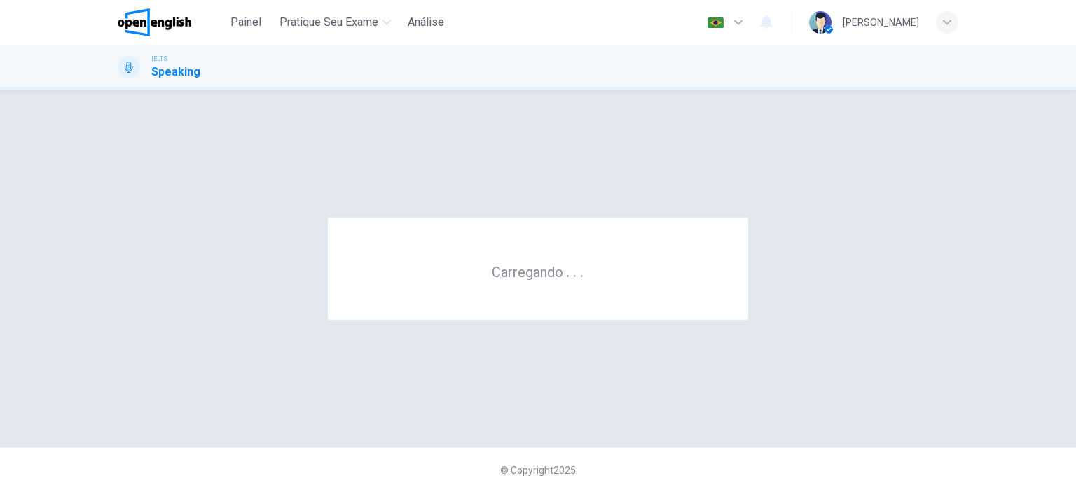
scroll to position [0, 0]
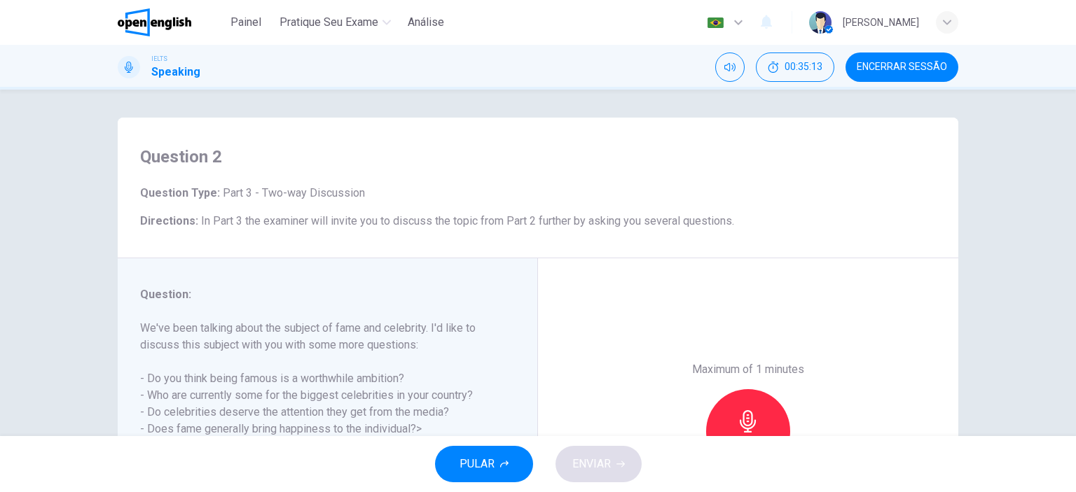
click at [880, 305] on div "Maximum of 1 minutes Gravar 0/60s" at bounding box center [748, 431] width 420 height 346
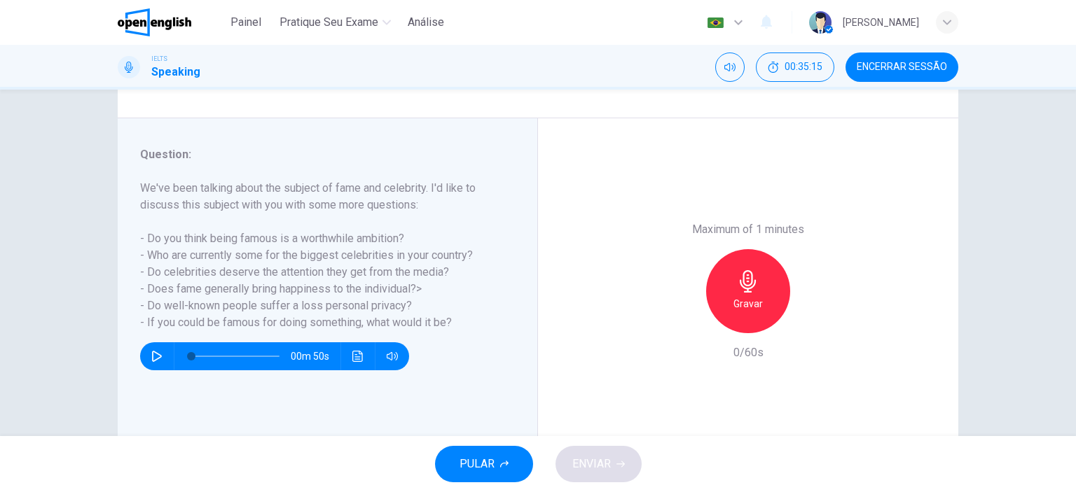
scroll to position [168, 0]
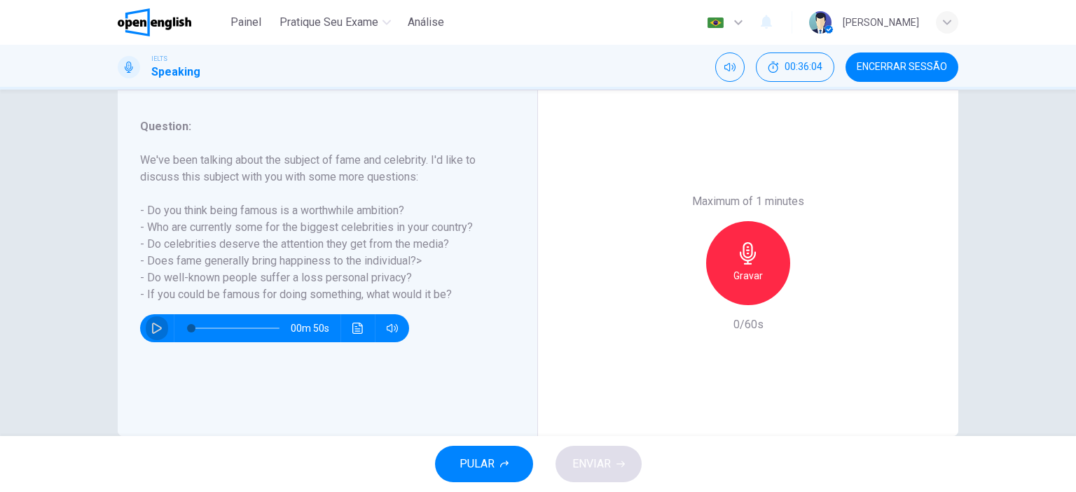
click at [156, 322] on button "button" at bounding box center [157, 329] width 22 height 28
click at [740, 265] on div "Gravar" at bounding box center [748, 263] width 84 height 84
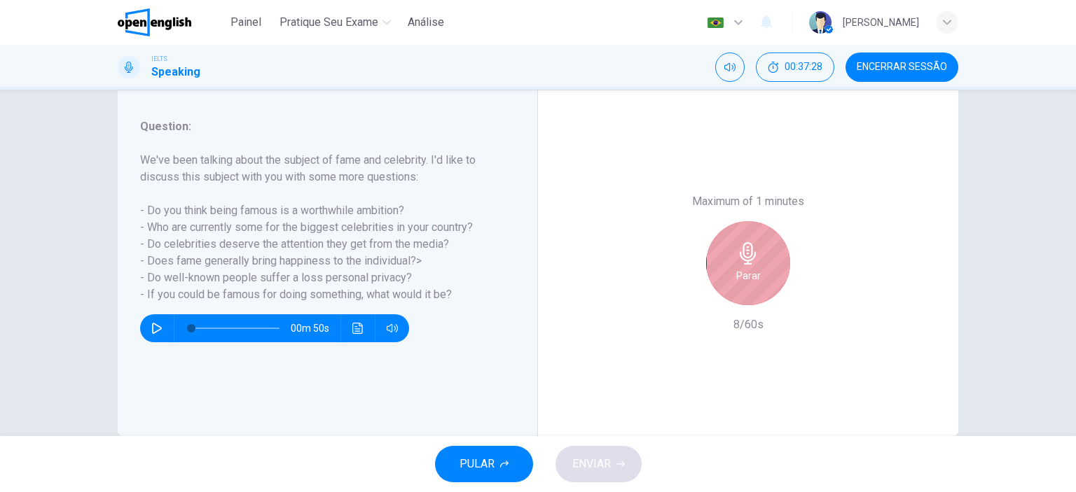
click at [734, 284] on div "Parar" at bounding box center [748, 263] width 84 height 84
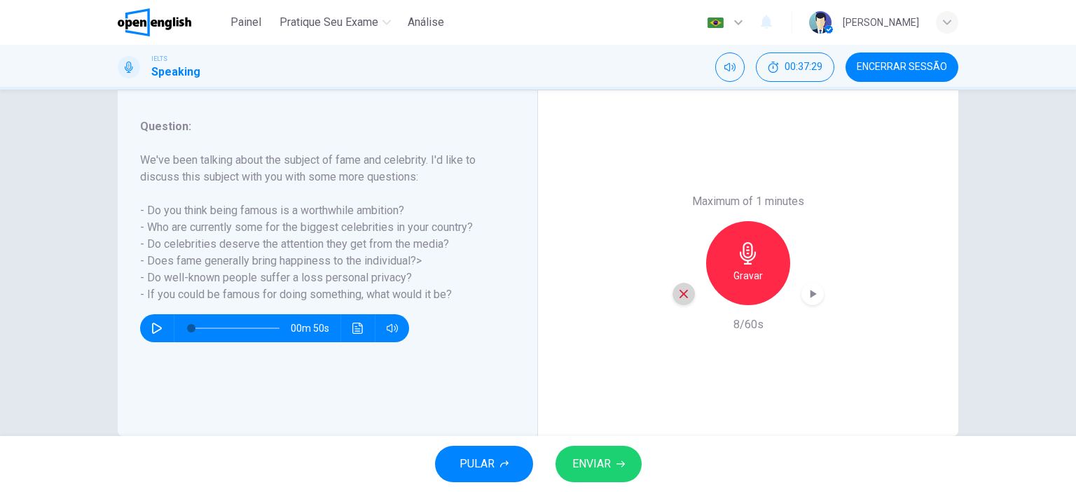
click at [677, 296] on icon "button" at bounding box center [683, 294] width 13 height 13
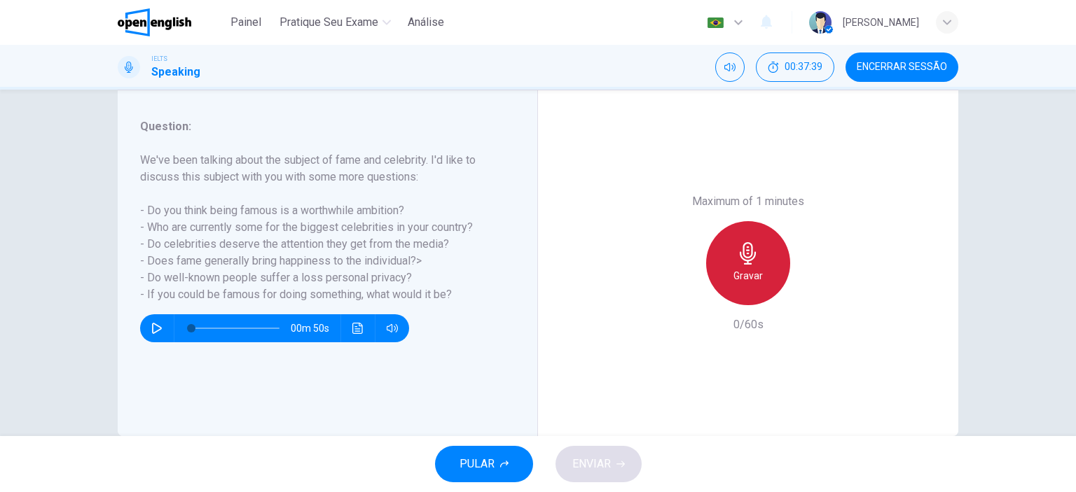
click at [751, 263] on icon "button" at bounding box center [748, 253] width 22 height 22
click at [720, 270] on div "Parar" at bounding box center [748, 263] width 84 height 84
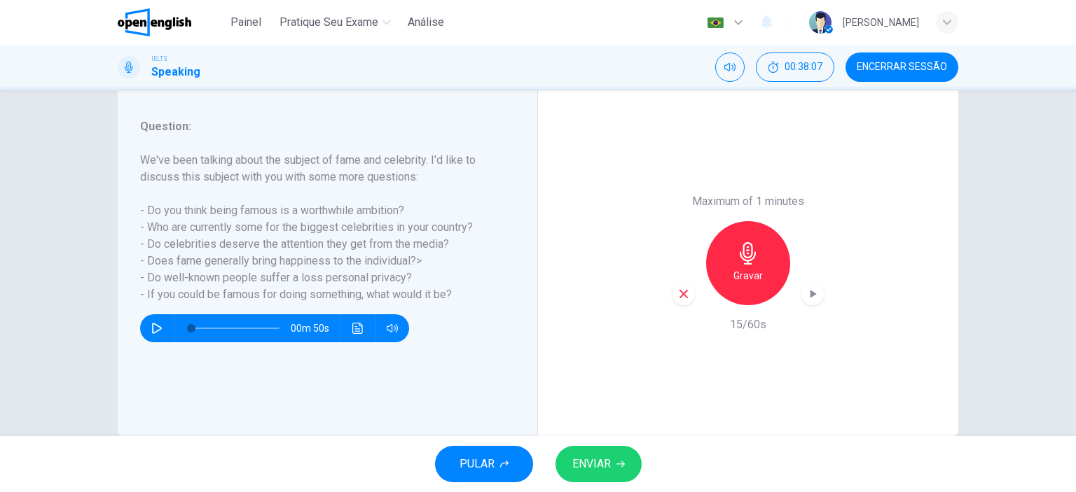
click at [681, 288] on icon "button" at bounding box center [683, 294] width 13 height 13
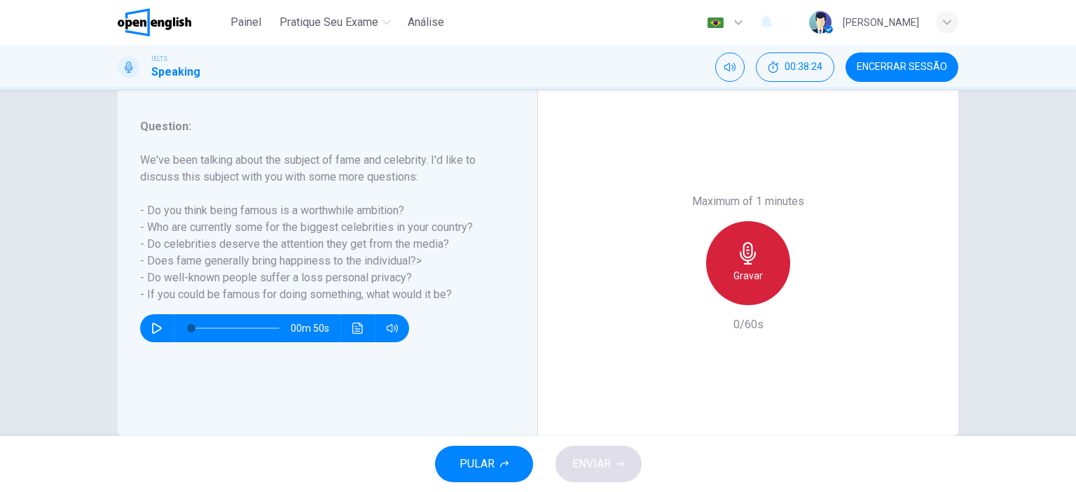
click at [748, 270] on h6 "Gravar" at bounding box center [747, 276] width 29 height 17
click at [730, 255] on div "Parar" at bounding box center [748, 263] width 84 height 84
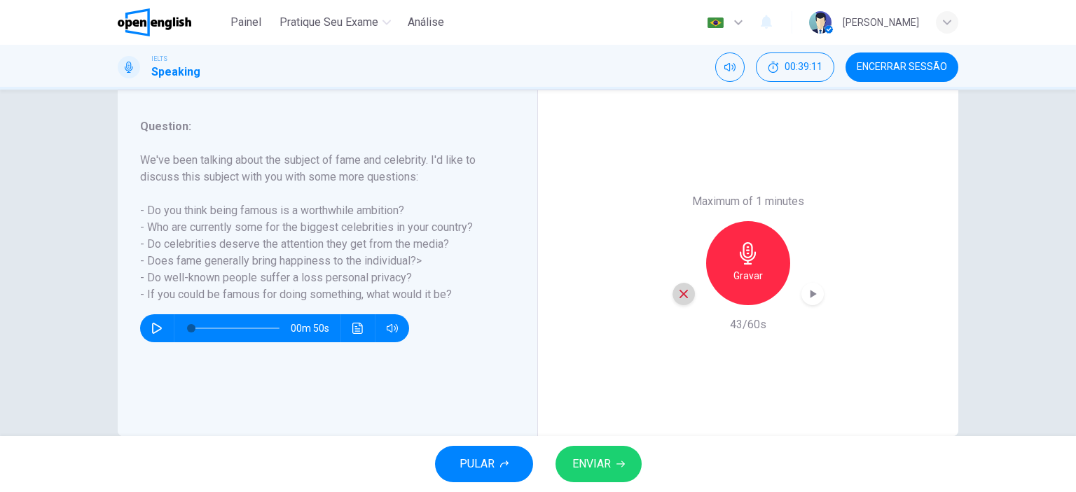
click at [677, 294] on icon "button" at bounding box center [683, 294] width 13 height 13
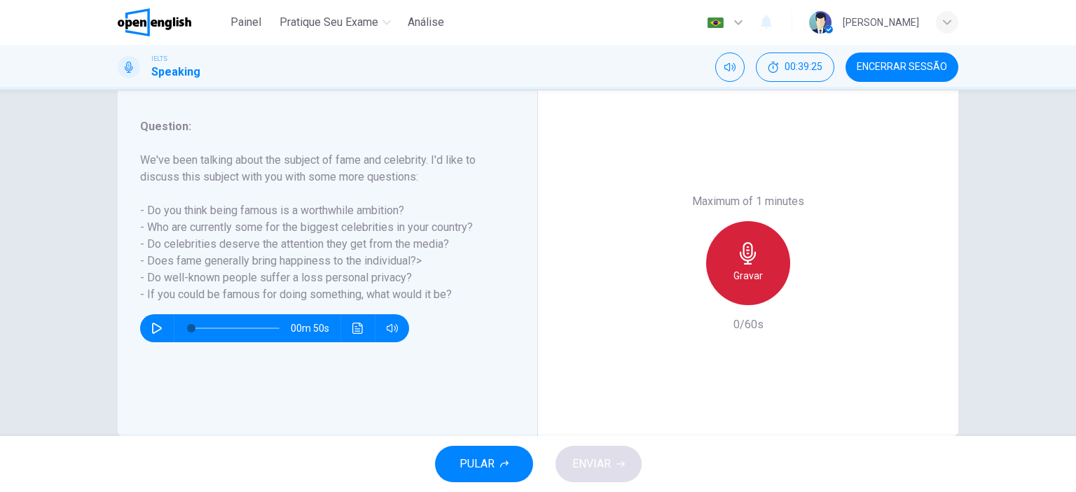
click at [740, 266] on div "Gravar" at bounding box center [748, 263] width 84 height 84
click at [731, 265] on div "Parar" at bounding box center [748, 263] width 84 height 84
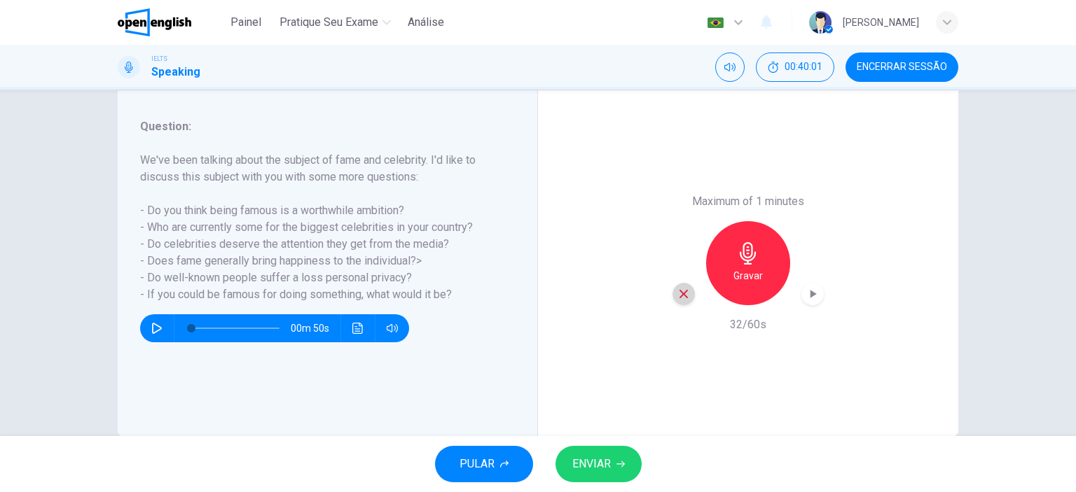
click at [677, 289] on icon "button" at bounding box center [683, 294] width 13 height 13
click at [151, 321] on button "button" at bounding box center [157, 329] width 22 height 28
click at [157, 327] on icon "button" at bounding box center [156, 328] width 11 height 11
type input "*"
click at [759, 259] on div "Gravar" at bounding box center [748, 263] width 84 height 84
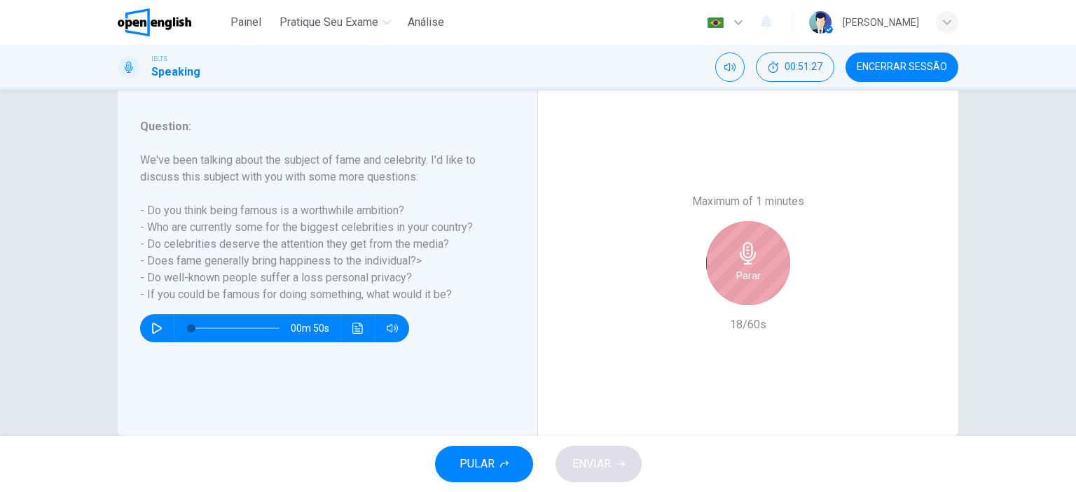
click at [749, 282] on h6 "Parar" at bounding box center [748, 276] width 25 height 17
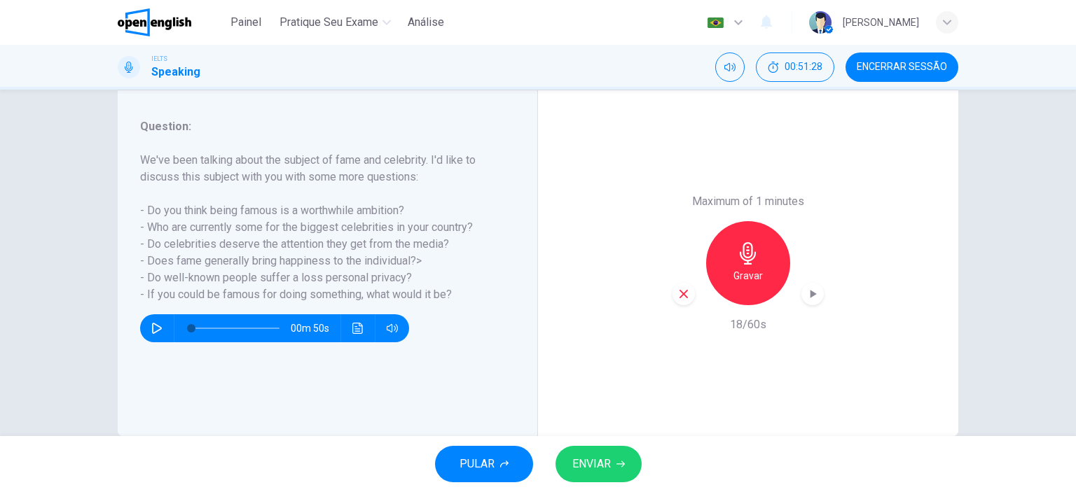
click at [681, 295] on icon "button" at bounding box center [684, 294] width 8 height 8
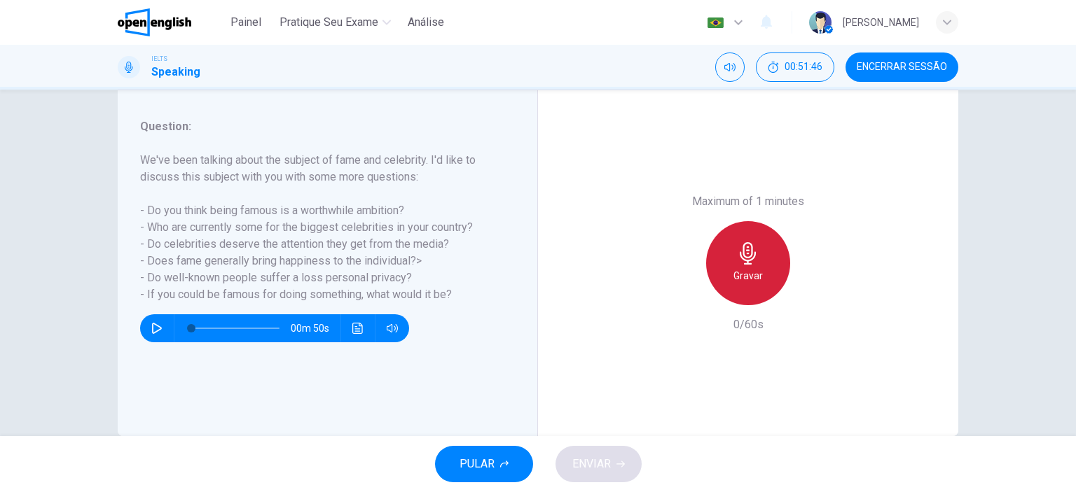
click at [733, 277] on h6 "Gravar" at bounding box center [747, 276] width 29 height 17
click at [736, 276] on h6 "Parar" at bounding box center [748, 276] width 25 height 17
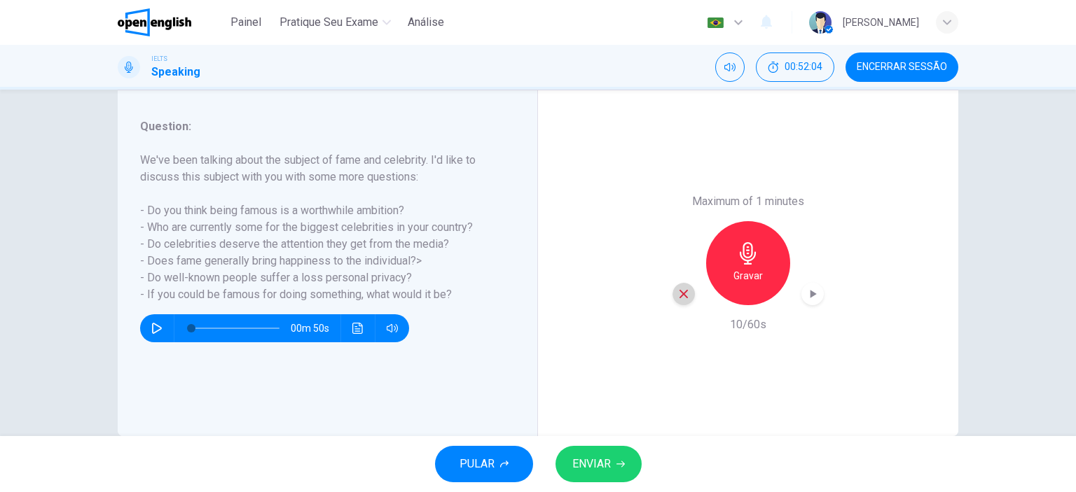
click at [683, 288] on icon "button" at bounding box center [683, 294] width 13 height 13
click at [745, 280] on h6 "Gravar" at bounding box center [747, 276] width 29 height 17
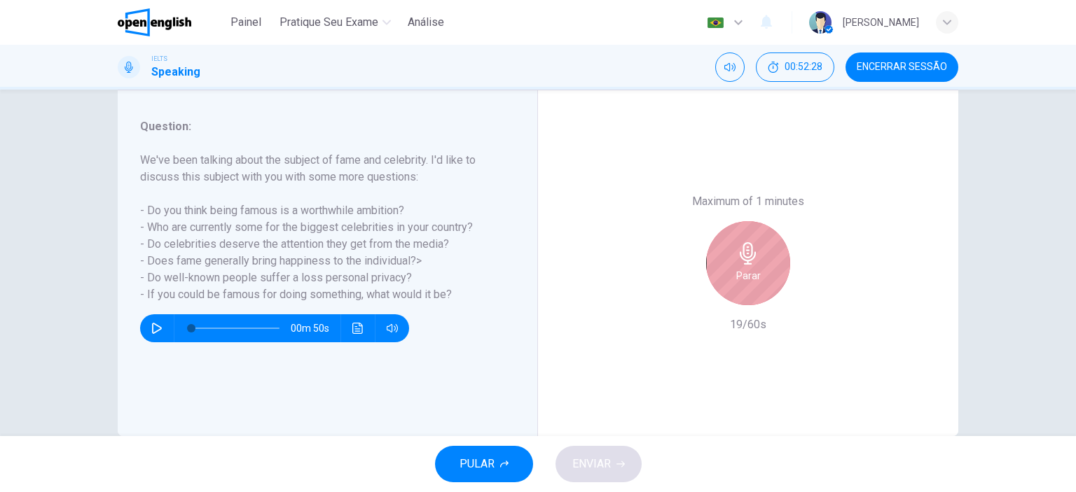
click at [730, 263] on div "Parar" at bounding box center [748, 263] width 84 height 84
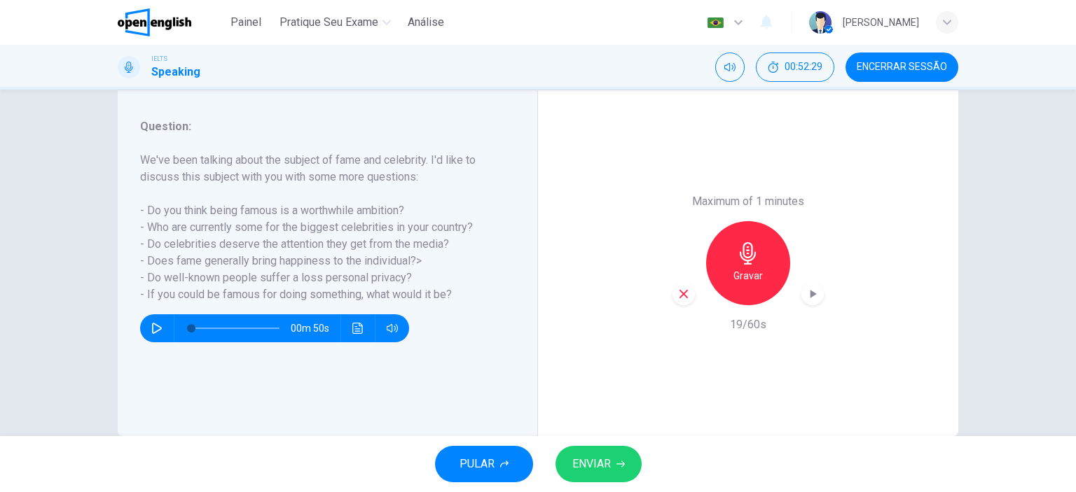
click at [678, 288] on icon "button" at bounding box center [683, 294] width 13 height 13
click at [748, 261] on icon "button" at bounding box center [748, 253] width 22 height 22
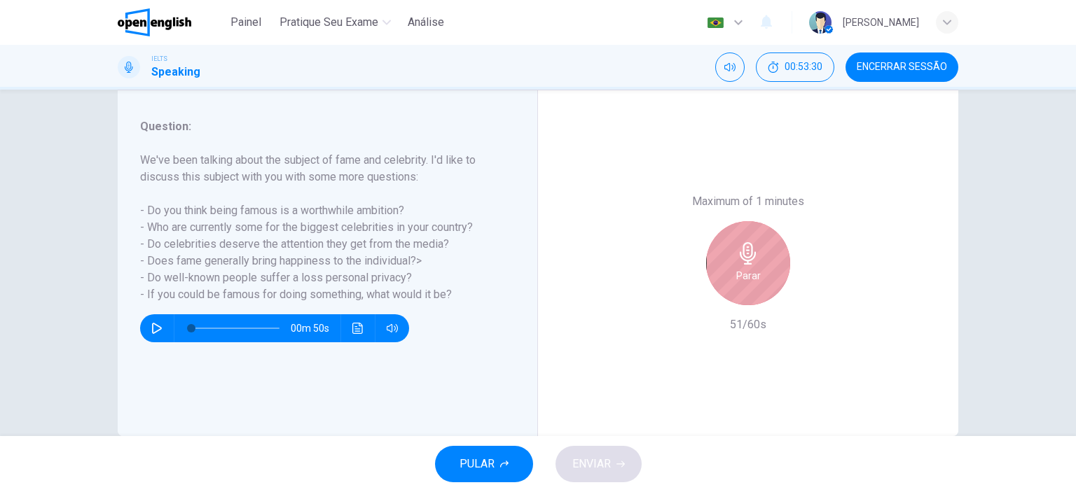
click at [748, 261] on icon "button" at bounding box center [748, 253] width 22 height 22
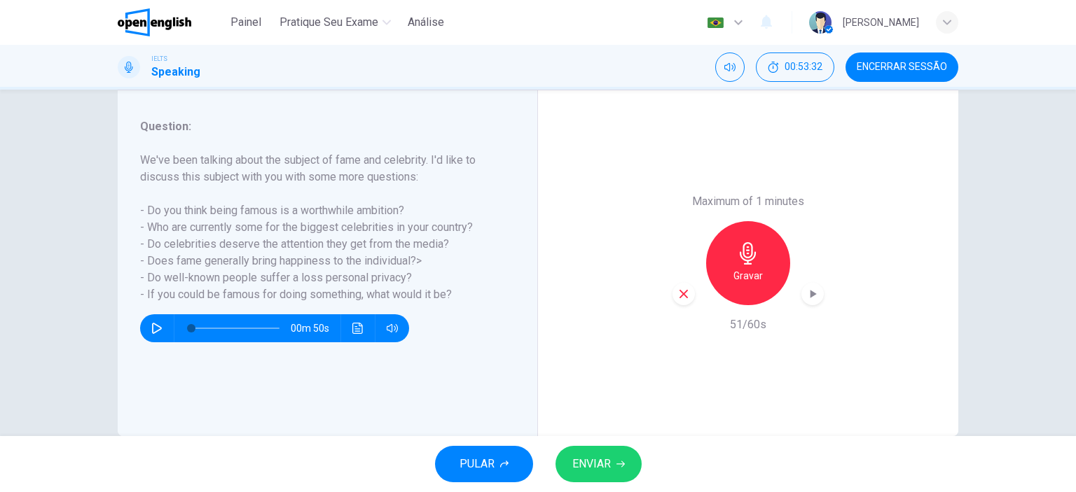
click at [672, 292] on div "button" at bounding box center [683, 294] width 22 height 22
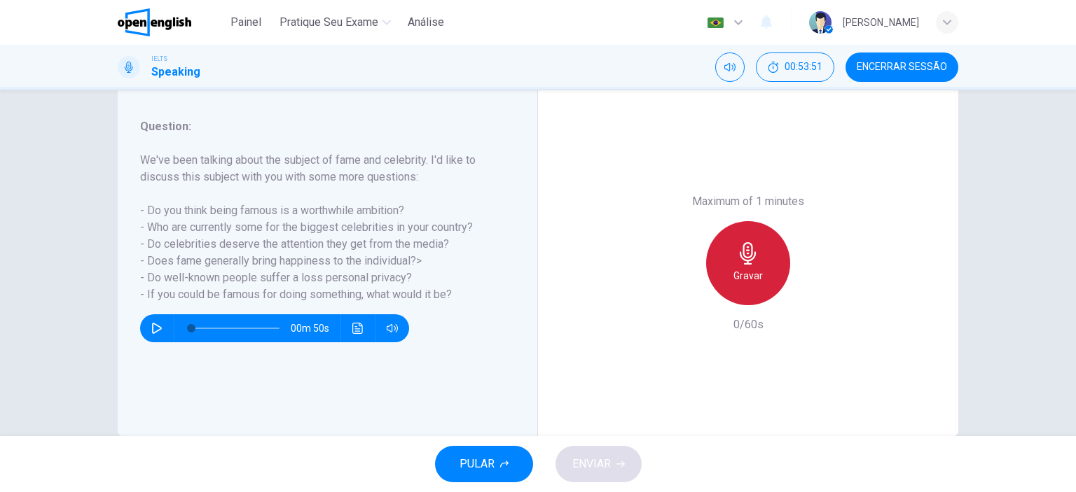
click at [720, 262] on div "Gravar" at bounding box center [748, 263] width 84 height 84
click at [720, 262] on div "Parar" at bounding box center [748, 263] width 84 height 84
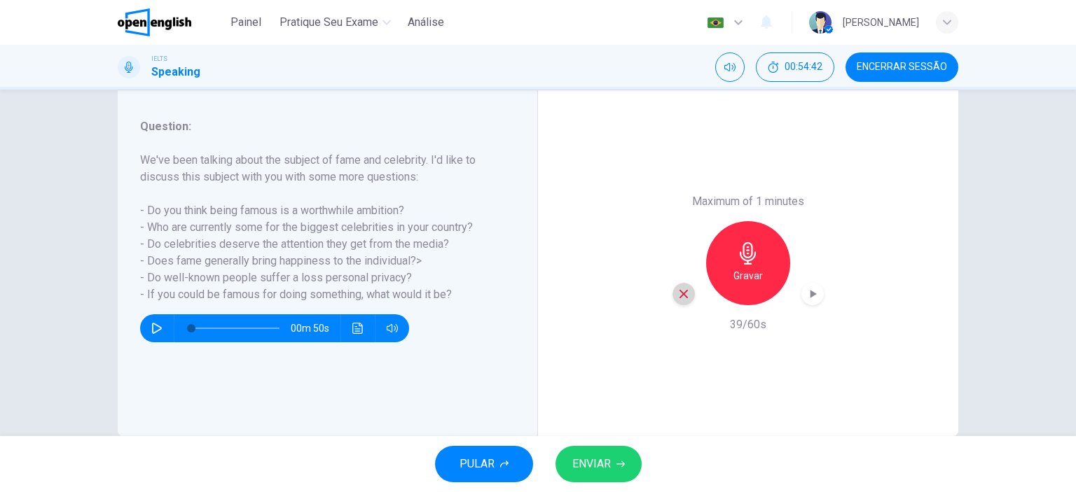
click at [680, 292] on icon "button" at bounding box center [684, 294] width 8 height 8
click at [752, 258] on icon "button" at bounding box center [748, 253] width 22 height 22
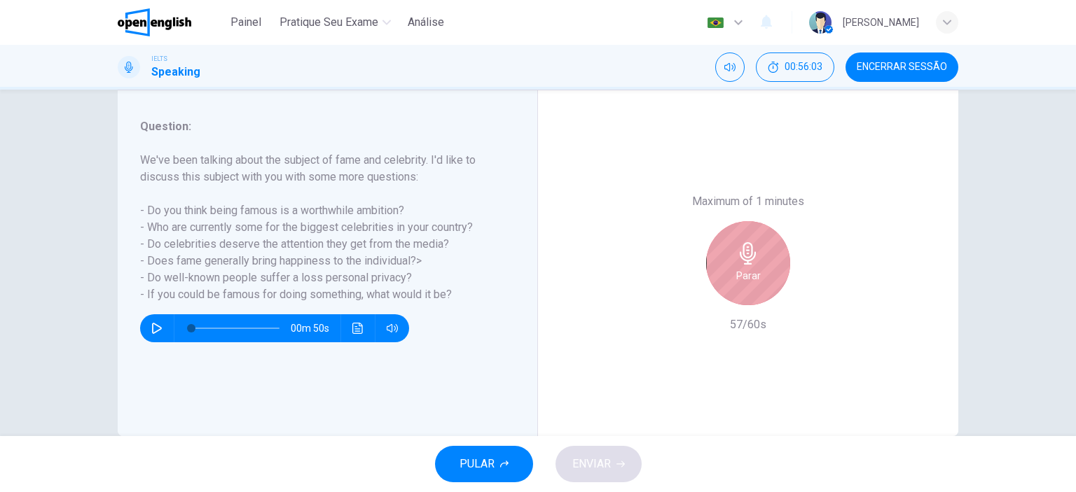
click at [752, 258] on icon "button" at bounding box center [748, 253] width 22 height 22
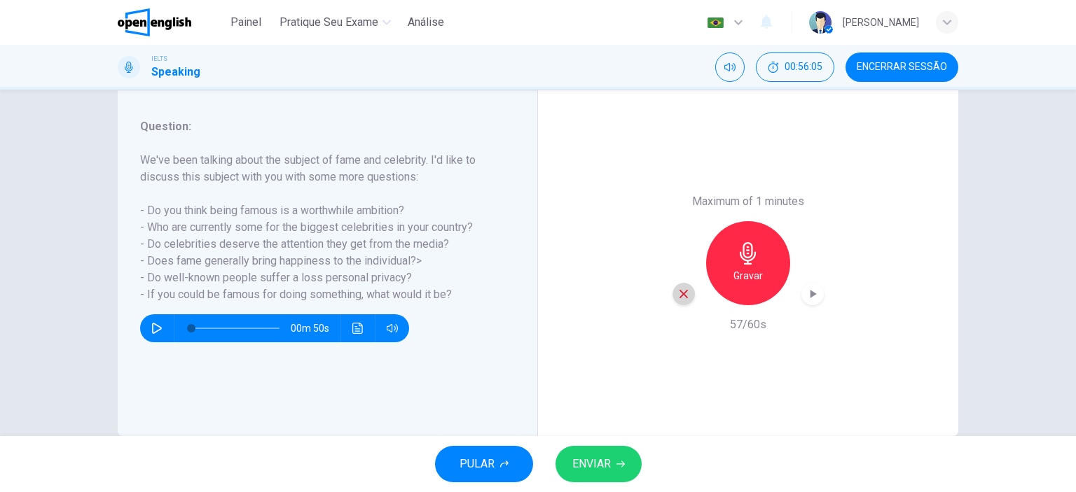
click at [679, 288] on icon "button" at bounding box center [683, 294] width 13 height 13
click at [679, 287] on div "Gravar" at bounding box center [747, 263] width 151 height 84
click at [726, 257] on div "Gravar" at bounding box center [748, 263] width 84 height 84
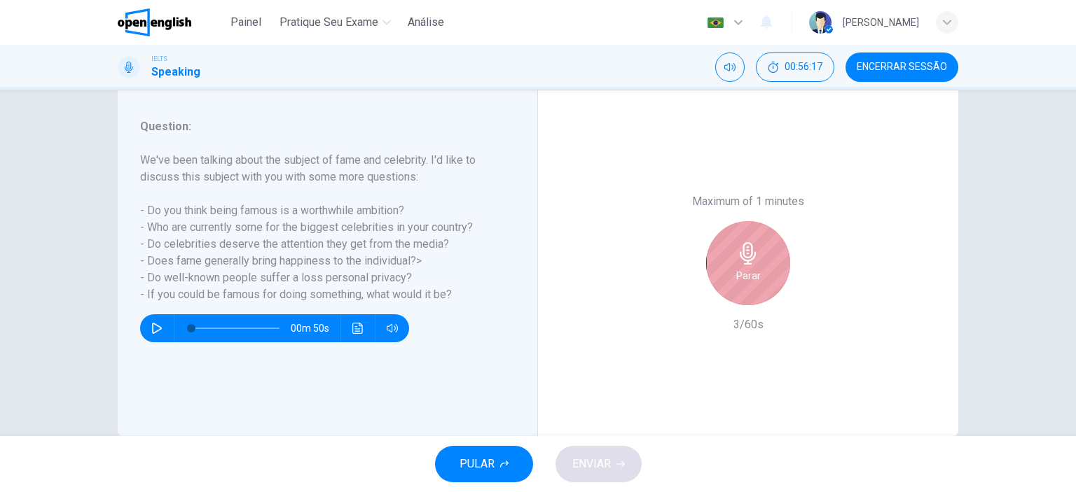
click at [720, 262] on div "Parar" at bounding box center [748, 263] width 84 height 84
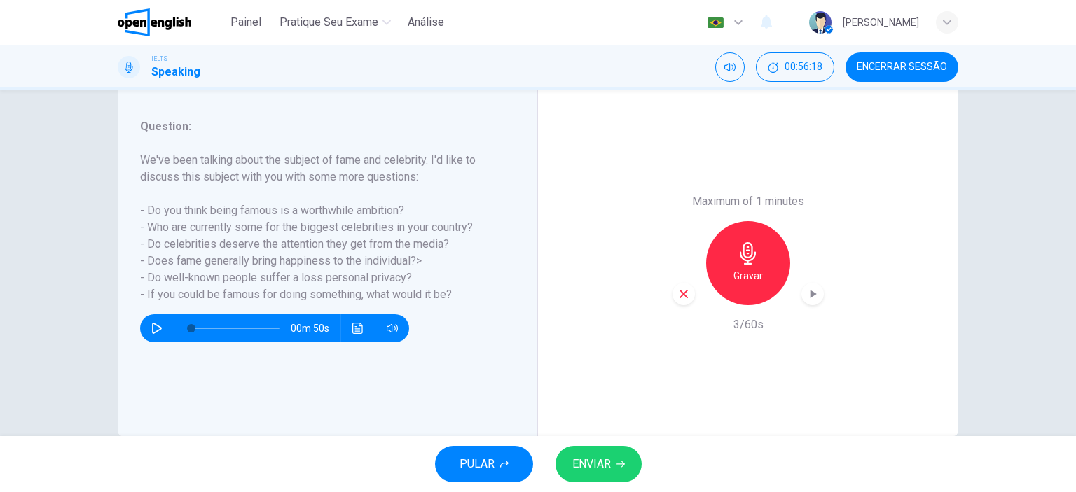
click at [677, 291] on icon "button" at bounding box center [683, 294] width 13 height 13
click at [737, 265] on div "Gravar" at bounding box center [748, 263] width 84 height 84
click at [810, 290] on icon "button" at bounding box center [813, 294] width 14 height 14
click at [680, 291] on icon "button" at bounding box center [683, 294] width 13 height 13
click at [743, 270] on h6 "Gravar" at bounding box center [747, 276] width 29 height 17
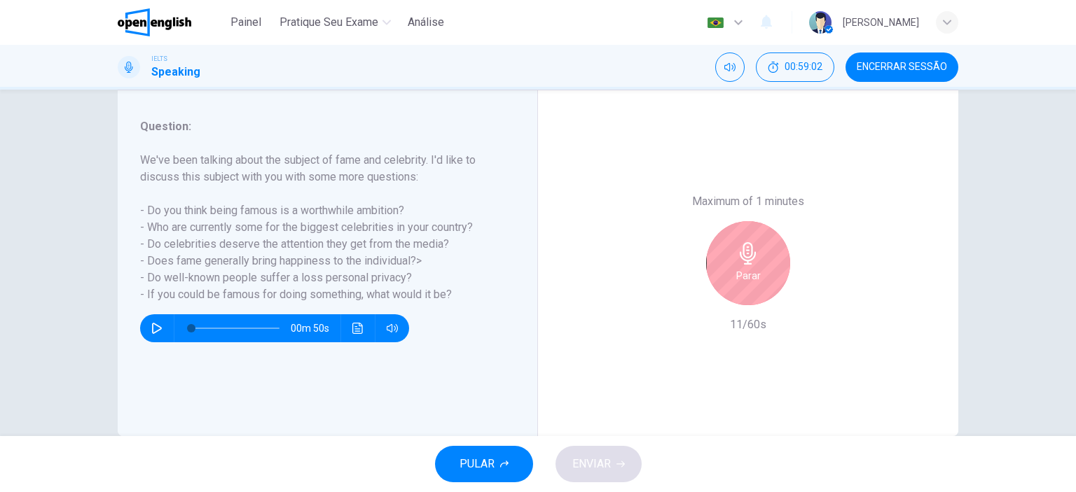
click at [735, 265] on div "Parar" at bounding box center [748, 263] width 84 height 84
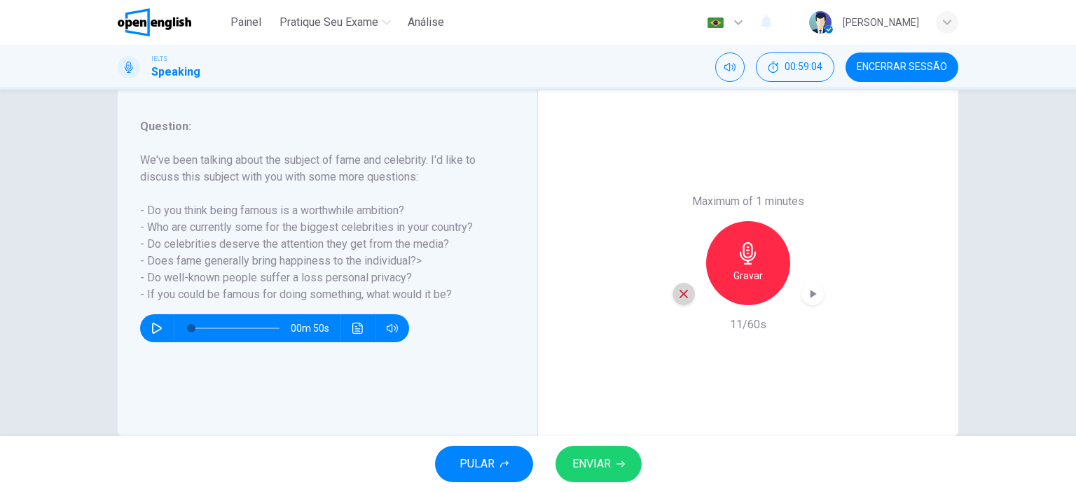
click at [682, 290] on icon "button" at bounding box center [683, 294] width 13 height 13
click at [748, 265] on div "Gravar" at bounding box center [748, 263] width 84 height 84
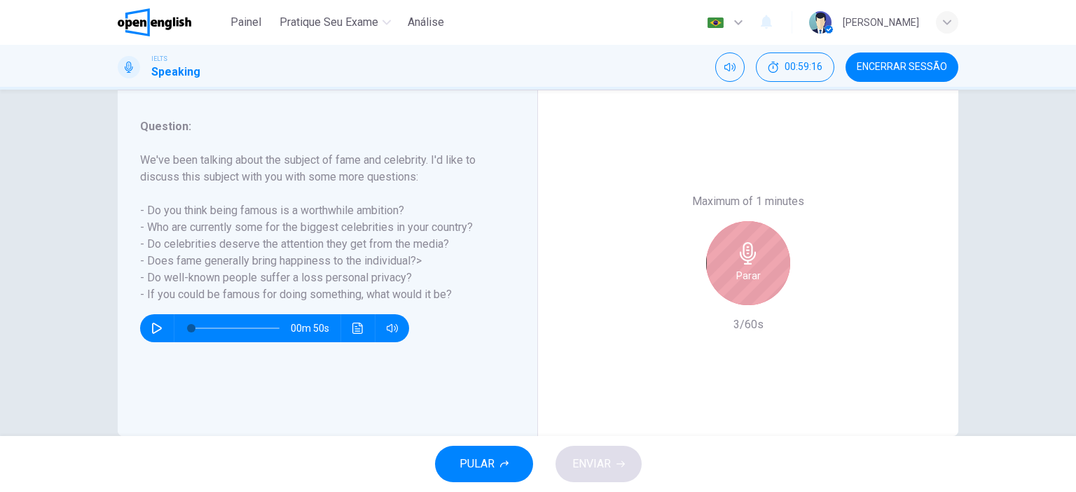
click at [748, 265] on div "Parar" at bounding box center [748, 263] width 84 height 84
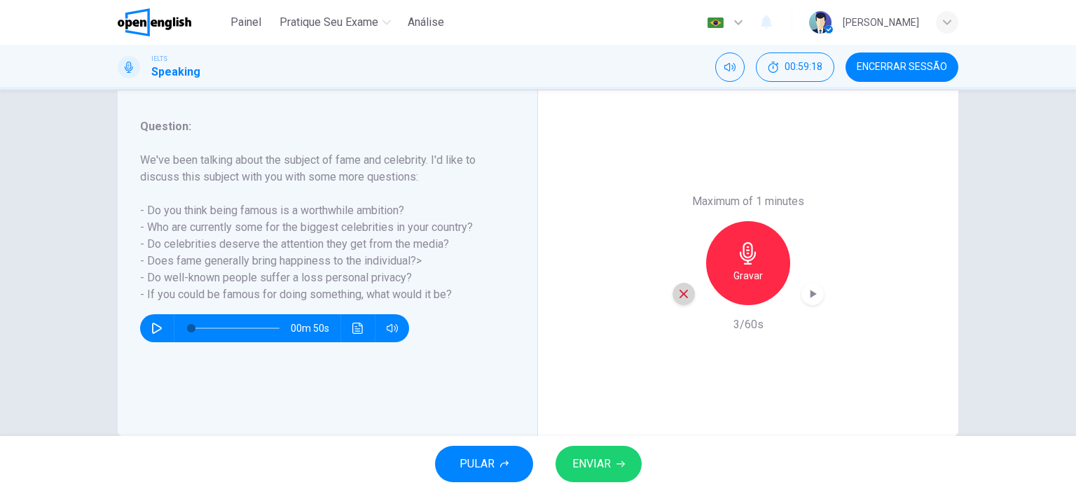
click at [680, 293] on icon "button" at bounding box center [684, 294] width 8 height 8
click at [753, 273] on h6 "Gravar" at bounding box center [747, 276] width 29 height 17
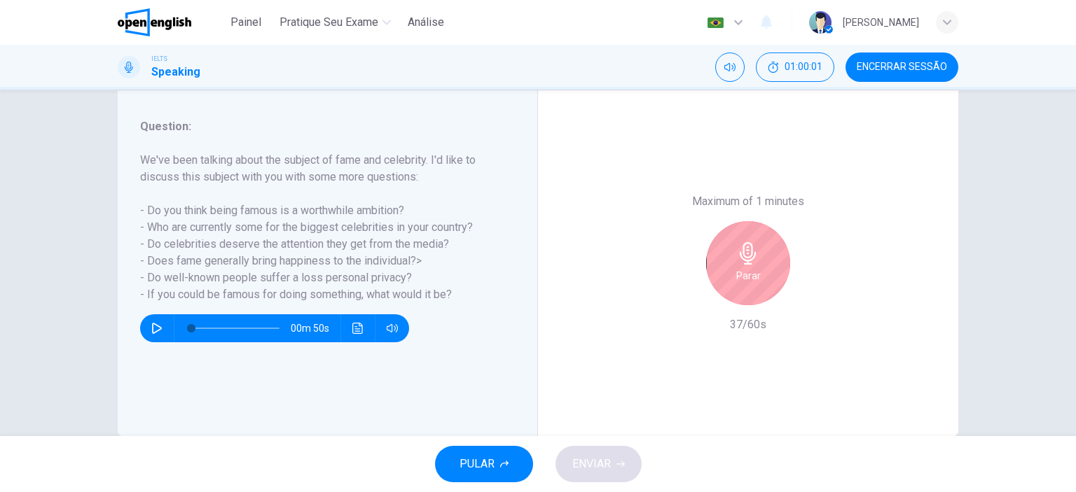
click at [723, 261] on div "Parar" at bounding box center [748, 263] width 84 height 84
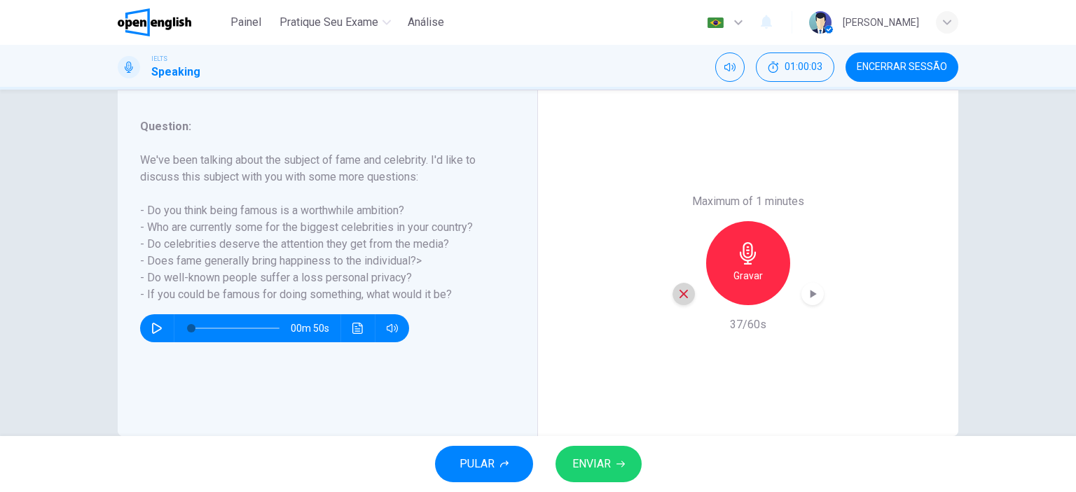
click at [677, 296] on icon "button" at bounding box center [683, 294] width 13 height 13
click at [758, 259] on div "Gravar" at bounding box center [748, 263] width 84 height 84
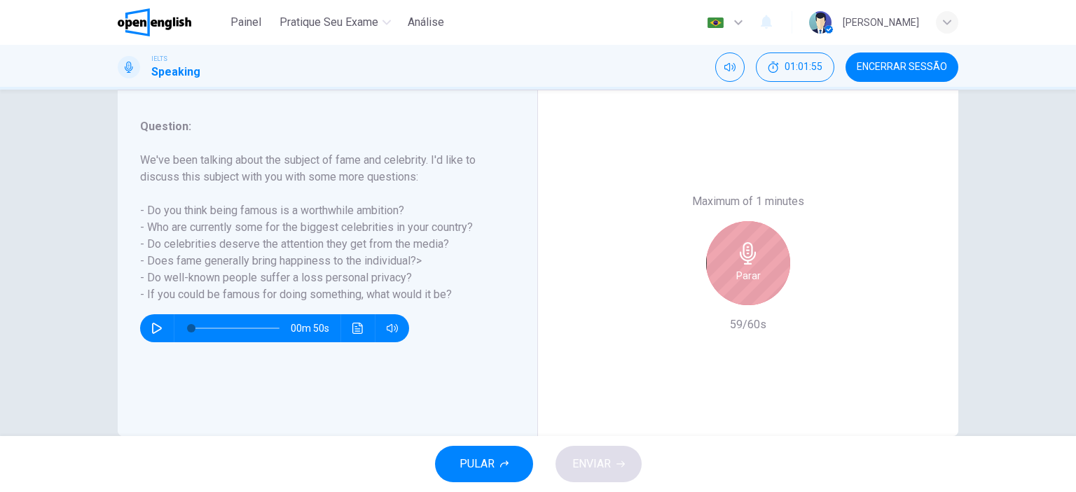
click at [769, 272] on div "Parar" at bounding box center [748, 263] width 84 height 84
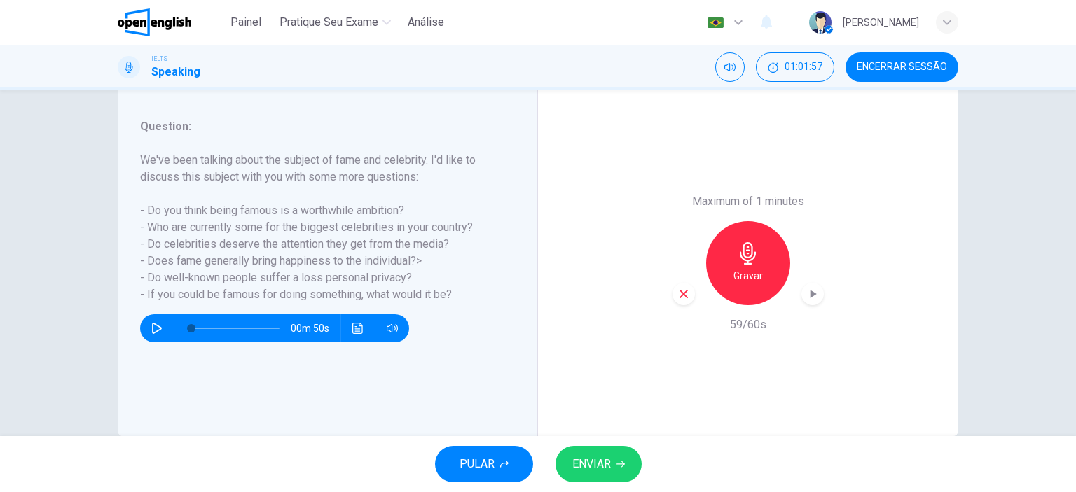
click at [680, 291] on icon "button" at bounding box center [684, 294] width 8 height 8
click at [747, 268] on h6 "Gravar" at bounding box center [747, 276] width 29 height 17
click at [810, 294] on icon "button" at bounding box center [813, 294] width 6 height 8
click at [754, 275] on h6 "Gravar" at bounding box center [747, 276] width 29 height 17
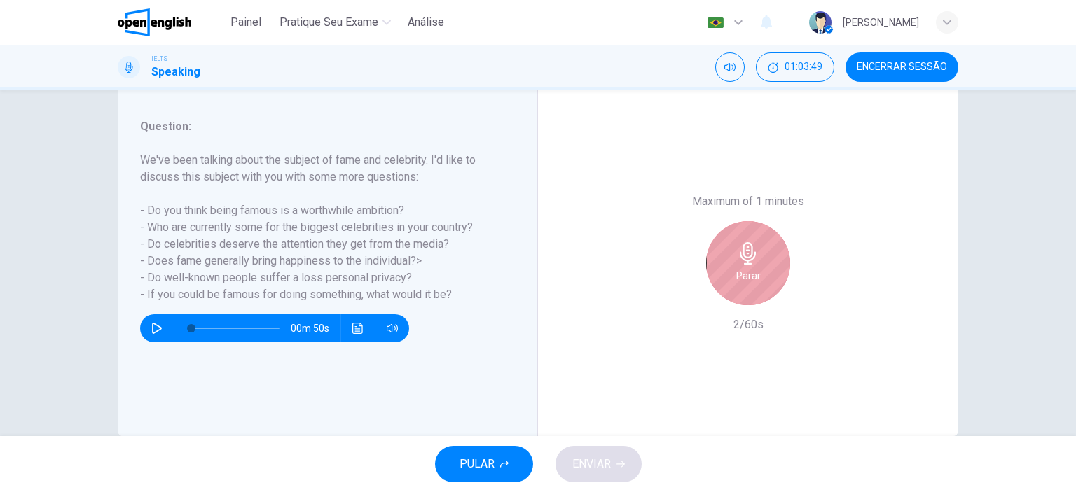
click at [754, 276] on h6 "Parar" at bounding box center [748, 276] width 25 height 17
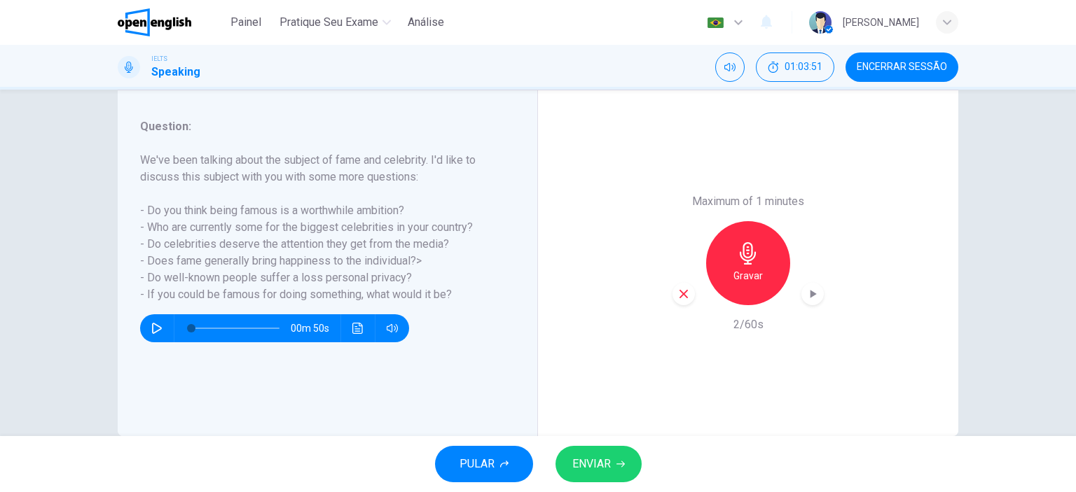
click at [677, 296] on icon "button" at bounding box center [683, 294] width 13 height 13
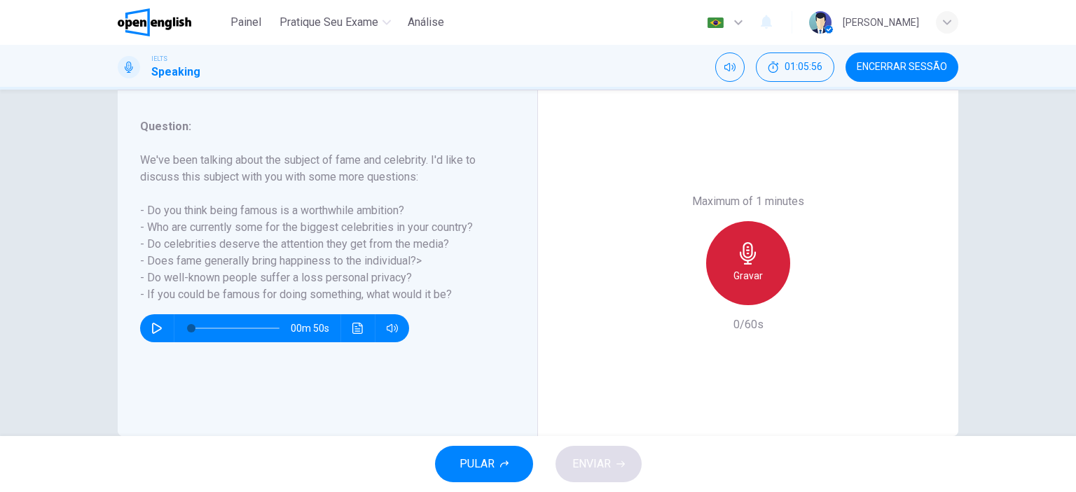
click at [744, 265] on div "Gravar" at bounding box center [748, 263] width 84 height 84
click at [743, 275] on h6 "Parar" at bounding box center [748, 276] width 25 height 17
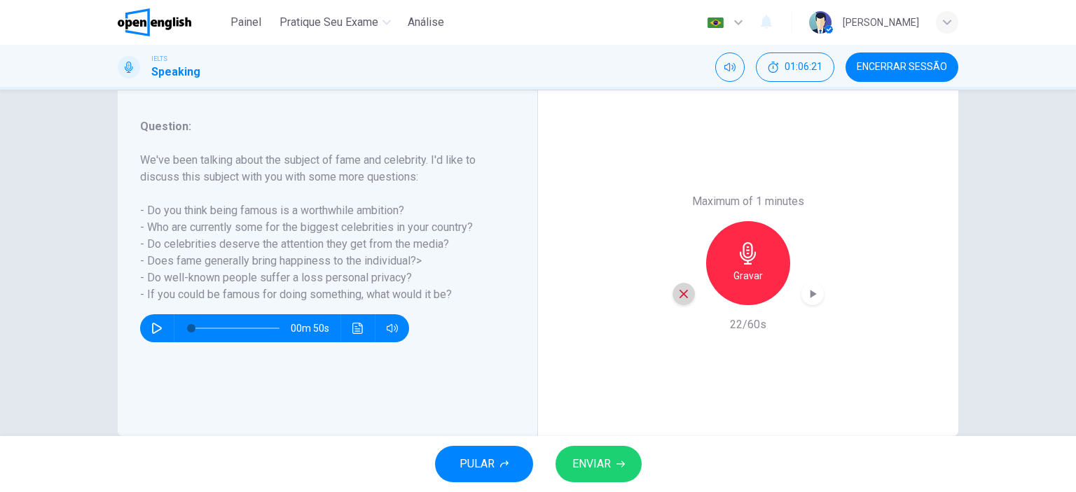
click at [680, 295] on icon "button" at bounding box center [684, 294] width 8 height 8
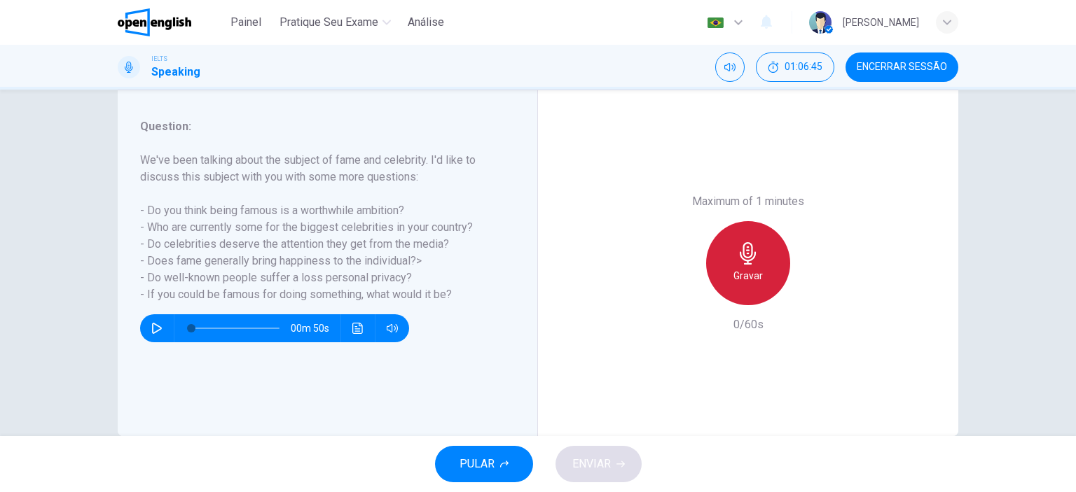
click at [746, 268] on h6 "Gravar" at bounding box center [747, 276] width 29 height 17
click at [746, 268] on h6 "Parar" at bounding box center [748, 276] width 25 height 17
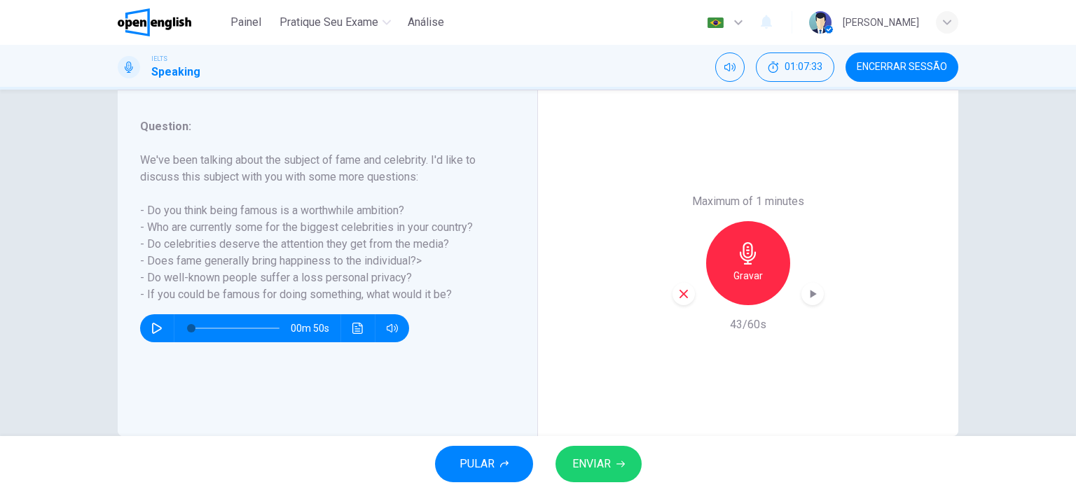
click at [677, 291] on icon "button" at bounding box center [683, 294] width 13 height 13
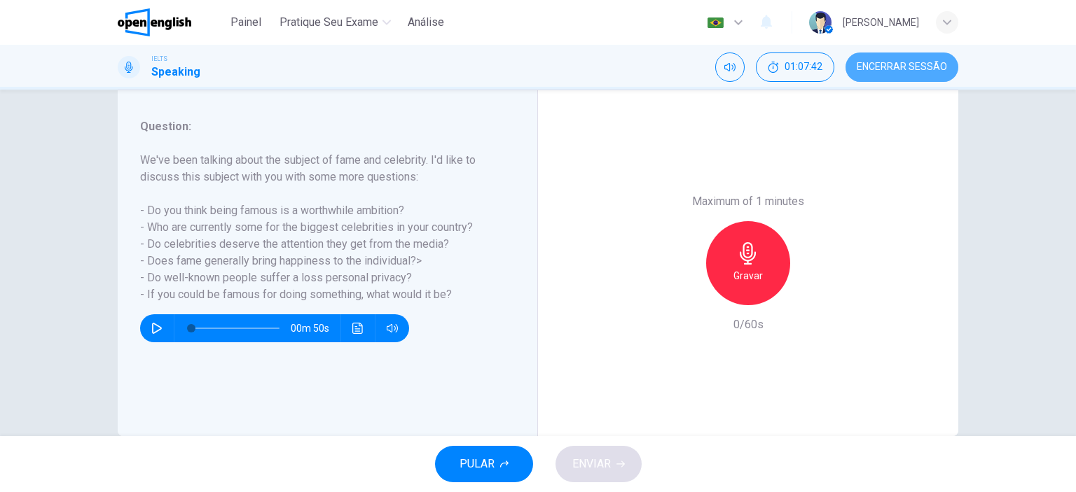
click at [881, 58] on button "Encerrar Sessão" at bounding box center [902, 67] width 113 height 29
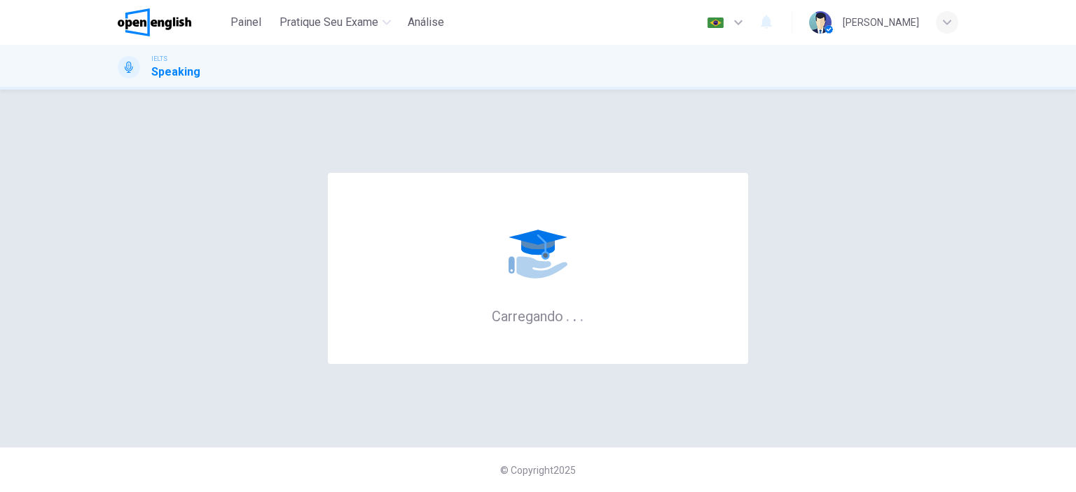
scroll to position [0, 0]
